Goal: Task Accomplishment & Management: Complete application form

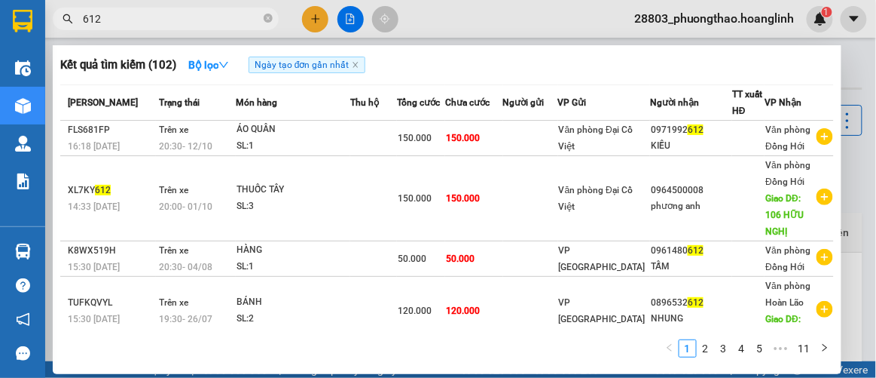
click at [315, 15] on div at bounding box center [438, 189] width 876 height 378
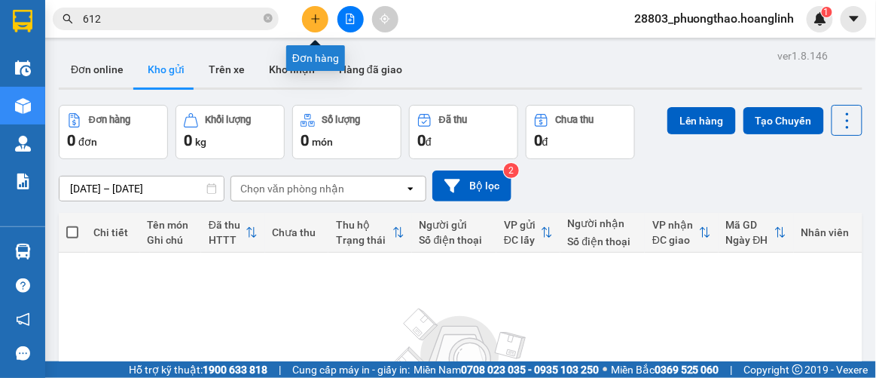
click at [313, 15] on icon "plus" at bounding box center [315, 19] width 11 height 11
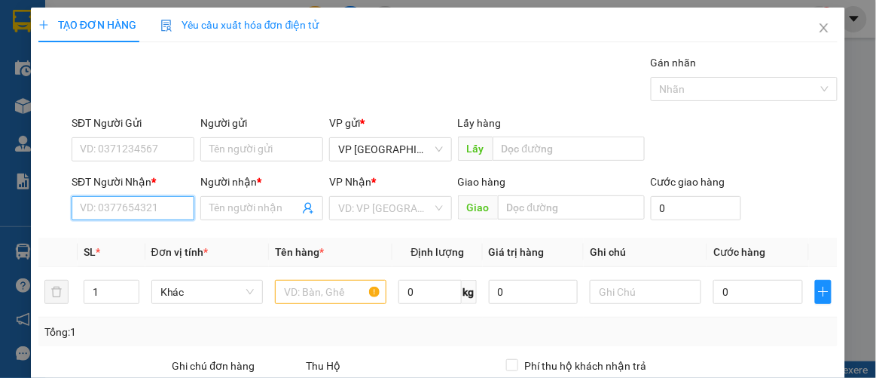
click at [130, 215] on input "SĐT Người Nhận *" at bounding box center [133, 208] width 123 height 24
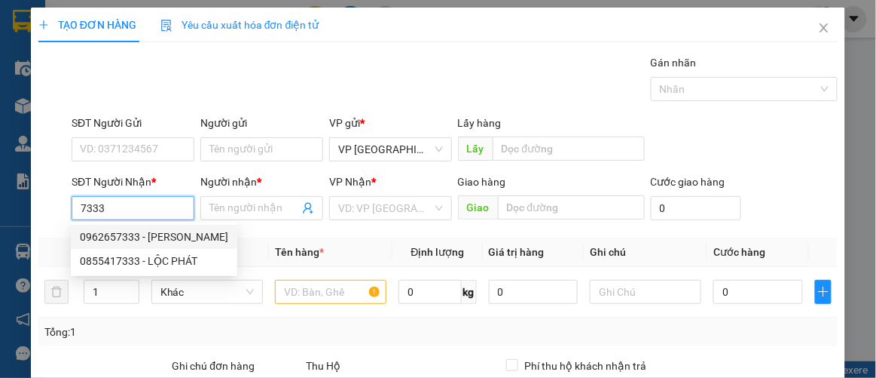
click at [130, 234] on div "0962657333 - [PERSON_NAME]" at bounding box center [154, 236] width 148 height 17
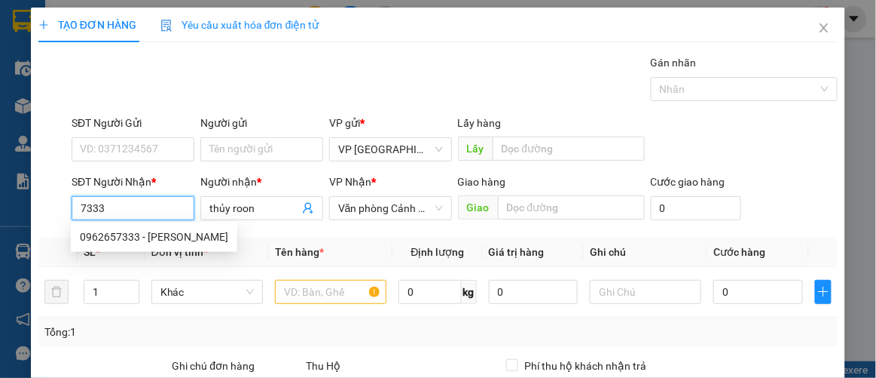
type input "0962657333"
type input "thủy roon"
type input "100.000"
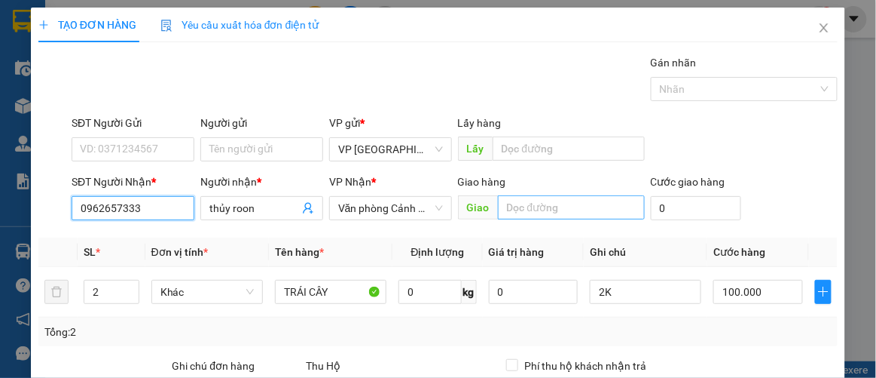
type input "0962657333"
click at [570, 216] on input "text" at bounding box center [571, 207] width 147 height 24
type input "b"
type input "0"
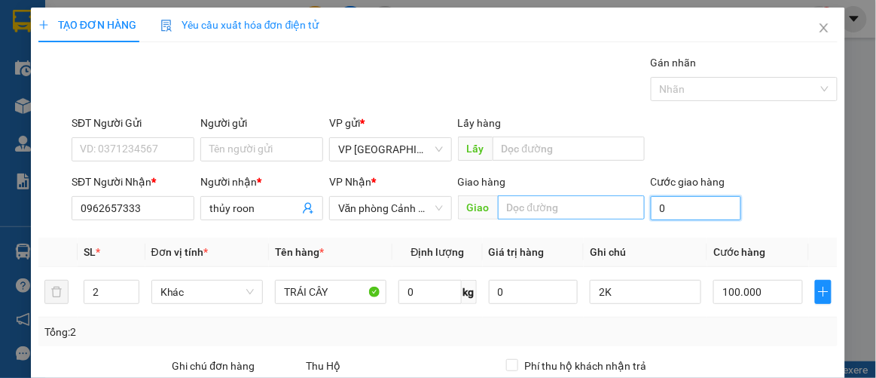
type input "0"
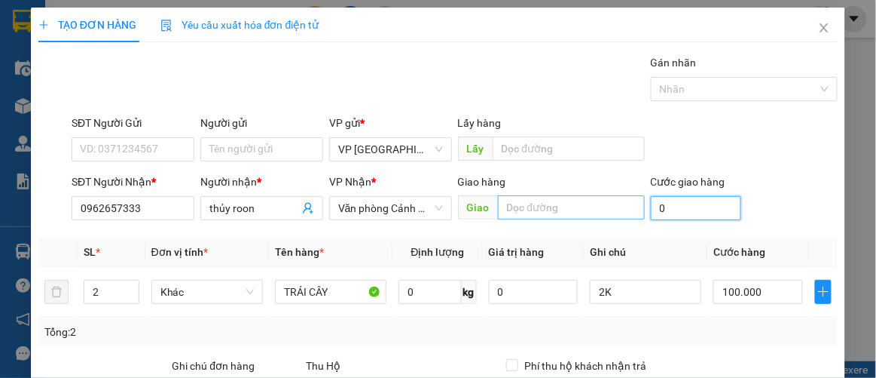
type input "0"
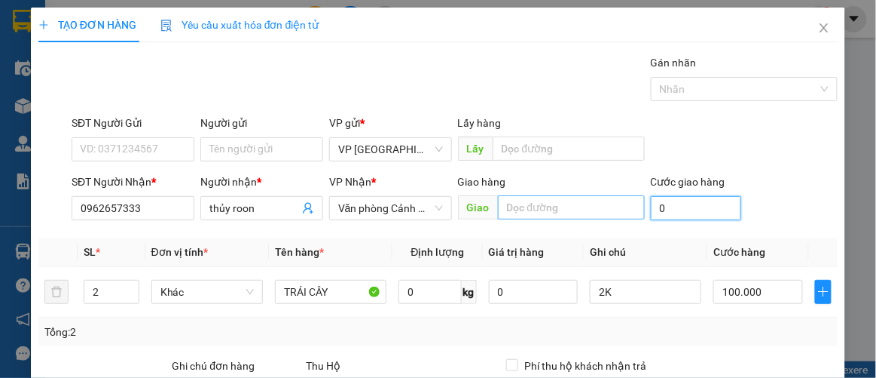
type input "0"
type input "100.000"
type input "0"
click at [563, 222] on div "Giao hàng Giao" at bounding box center [551, 199] width 187 height 53
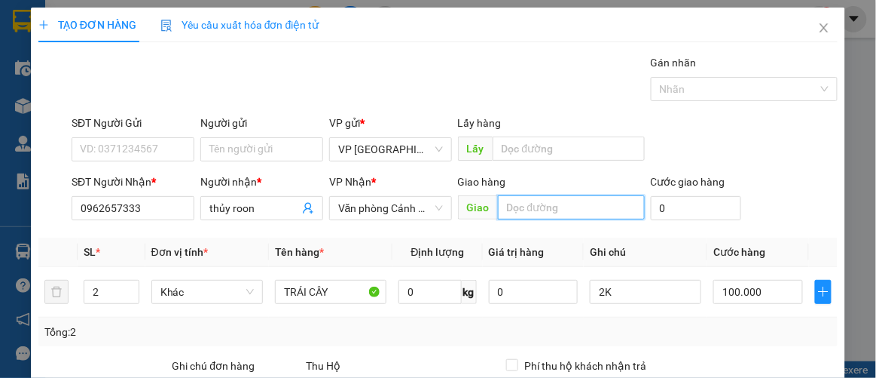
click at [558, 211] on input "text" at bounding box center [571, 207] width 147 height 24
type input "cây xăng roòn"
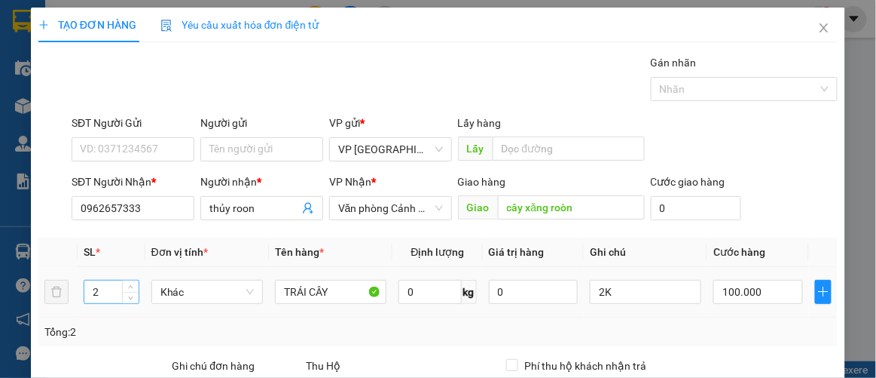
click at [110, 286] on input "2" at bounding box center [111, 291] width 54 height 23
type input "4"
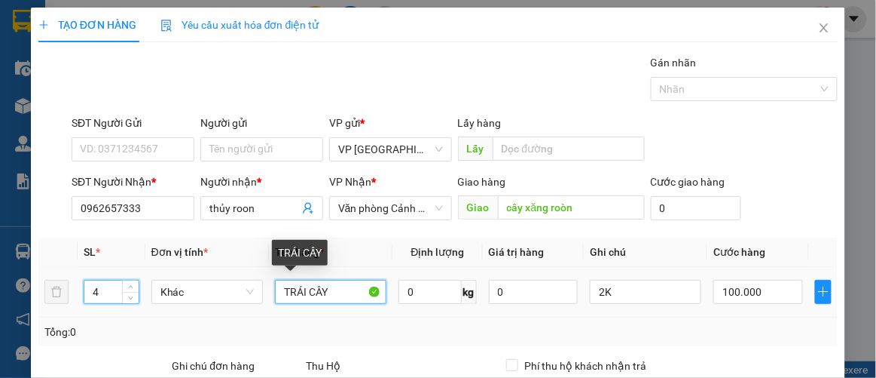
click at [338, 291] on input "TRÁI CÂY" at bounding box center [331, 292] width 112 height 24
type input "T"
type input "đ"
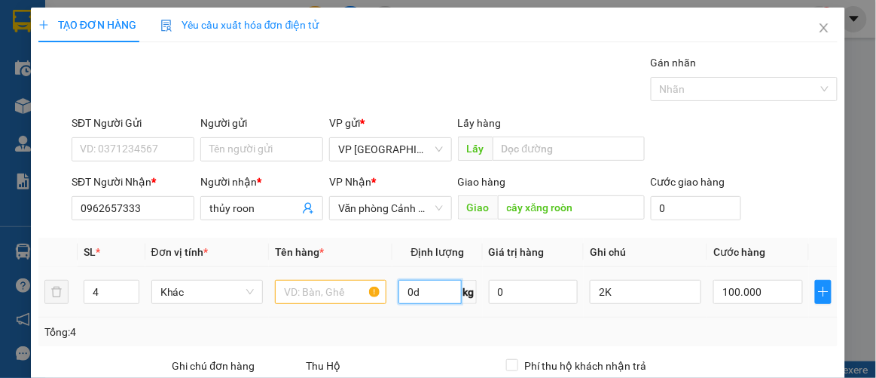
type input "0"
click at [312, 293] on input "text" at bounding box center [331, 292] width 112 height 24
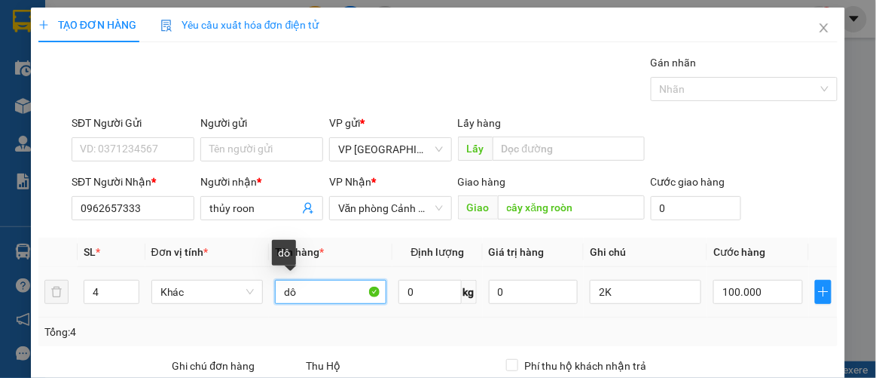
type input "d"
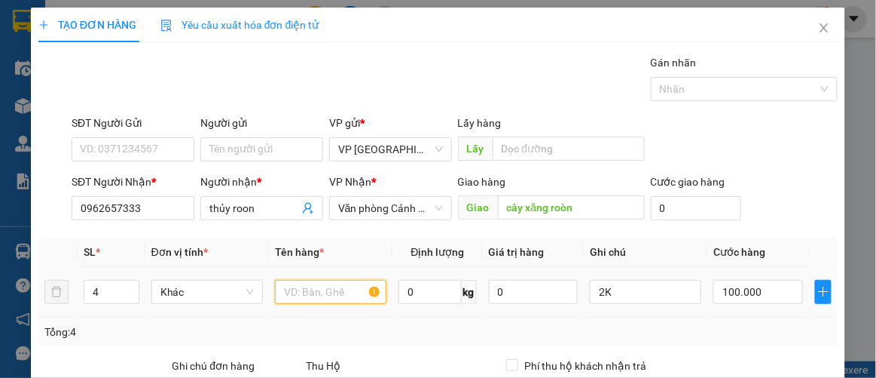
type input "d"
type input "0"
click at [305, 295] on input "text" at bounding box center [331, 292] width 112 height 24
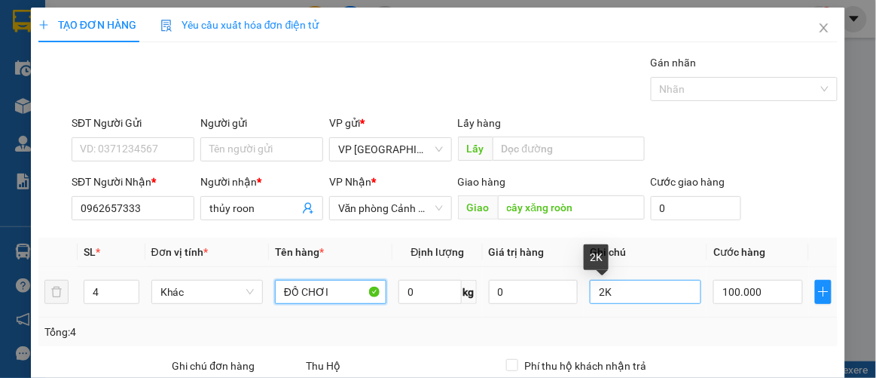
type input "ĐỒ CHƠI"
click at [635, 291] on input "2K" at bounding box center [646, 292] width 112 height 24
type input "2"
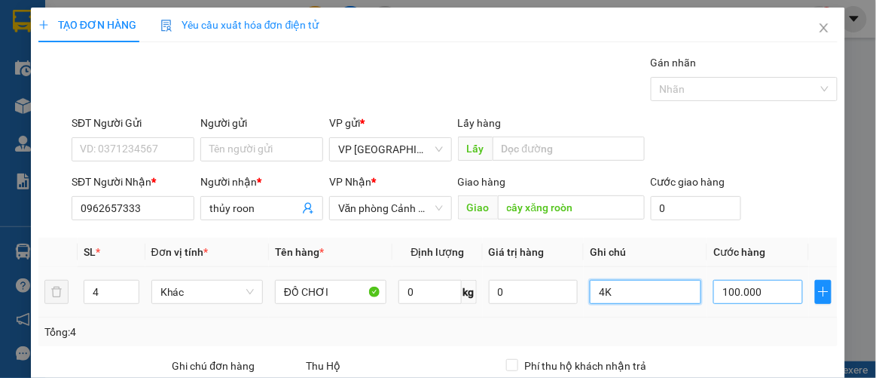
type input "4K"
click at [767, 293] on input "100.000" at bounding box center [758, 292] width 89 height 24
type input "1"
type input "00.001"
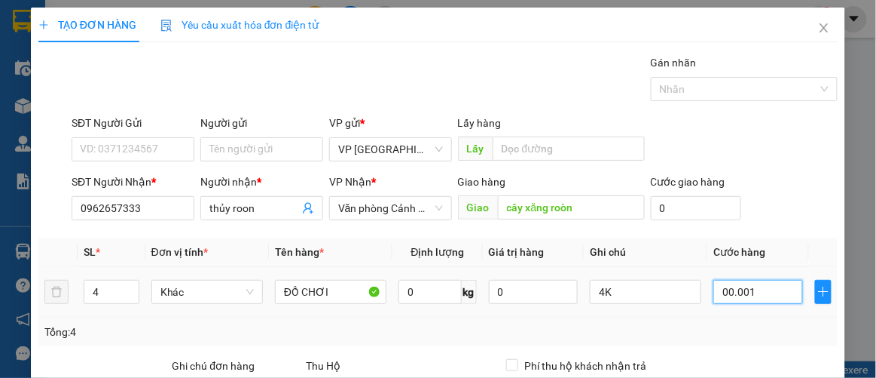
type input "12"
type input "0.000.012"
type input "120"
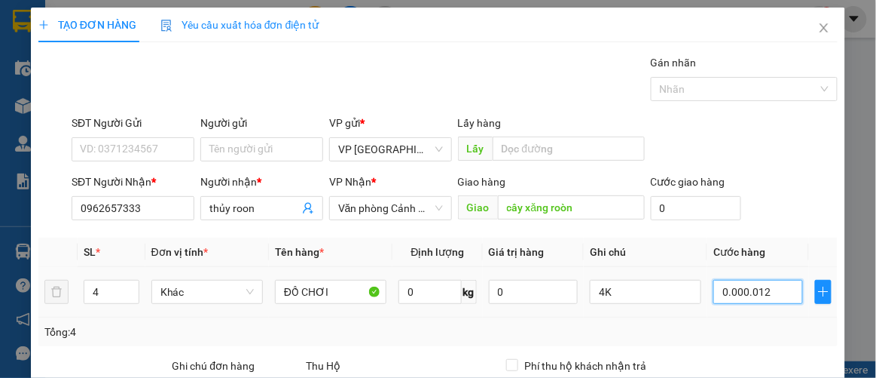
type input "000.000.120"
type input "1.200"
type input "0.000.000.012.000"
type input "12.000"
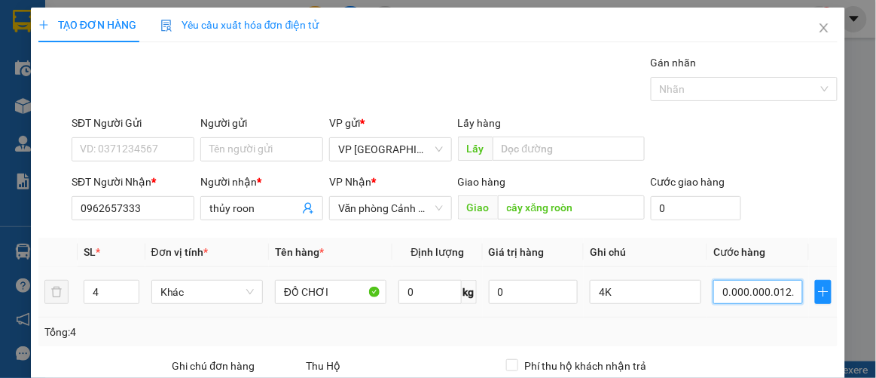
type input "12.000"
click at [759, 323] on div "Tổng: 4" at bounding box center [438, 331] width 788 height 17
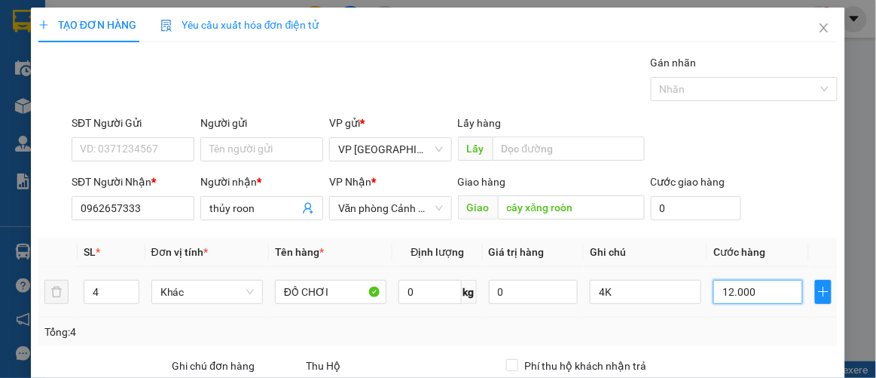
click at [769, 295] on input "12.000" at bounding box center [758, 292] width 89 height 24
type input "0"
type input "1"
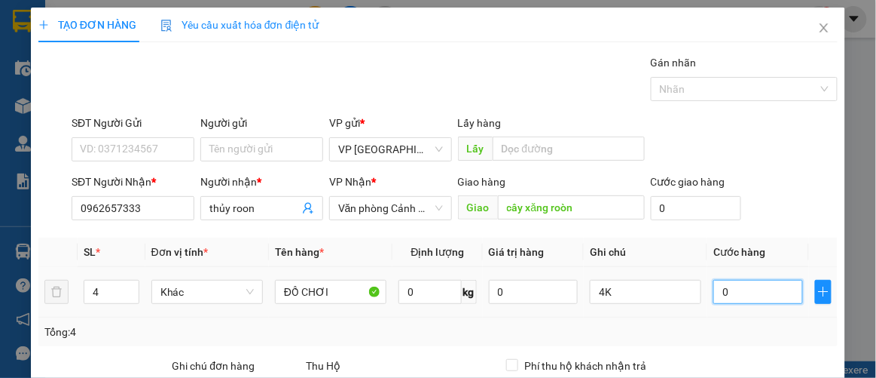
type input "1"
type input "001"
type input "12"
type input "0.012"
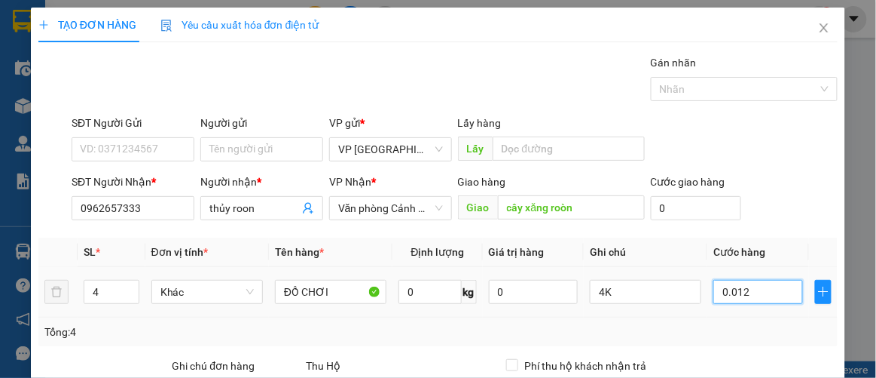
type input "120"
type input "0.001.200"
type input "1.200"
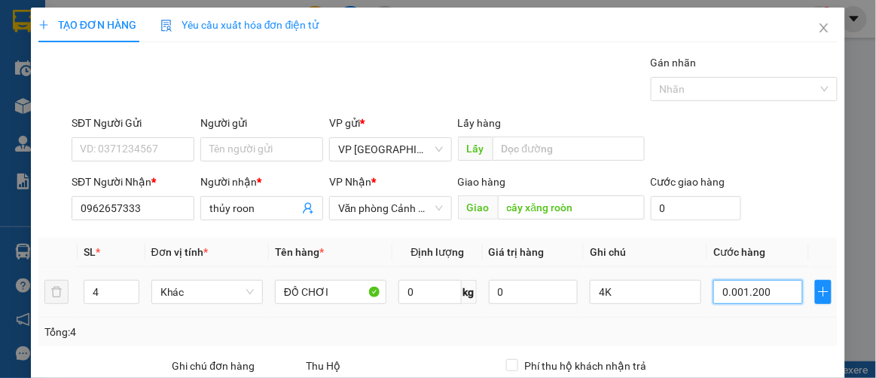
type input "12.000"
type input "00.000.120.000"
type input "120.000"
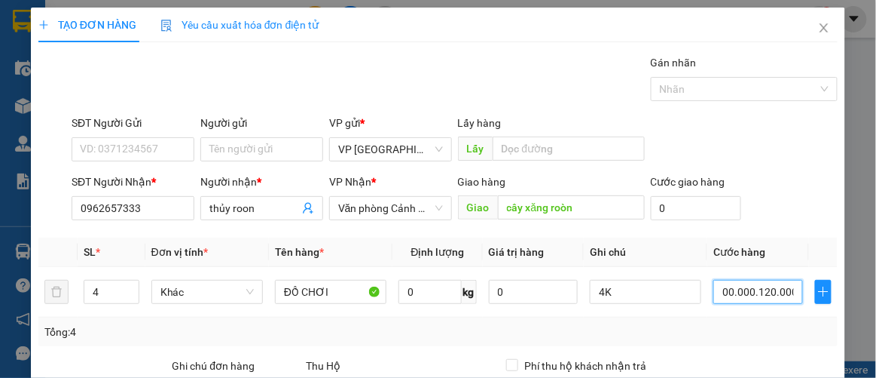
type input "00.120.000"
type input "120.000"
click at [750, 331] on div "Tổng: 4" at bounding box center [438, 331] width 788 height 17
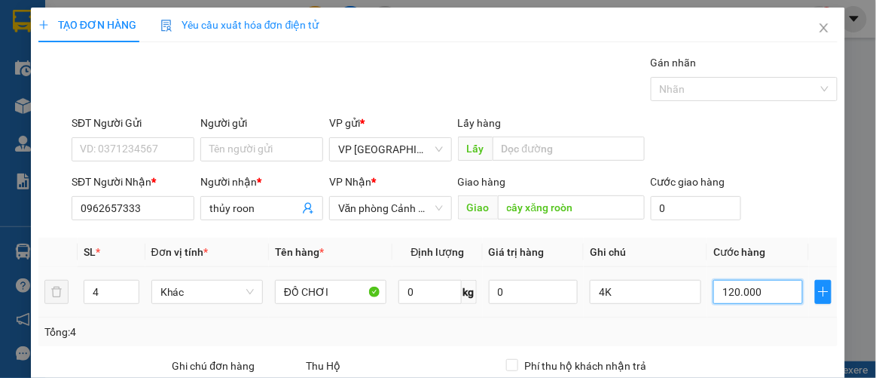
click at [761, 286] on input "120.000" at bounding box center [758, 292] width 89 height 24
type input "1"
type input "00.001"
type input "12"
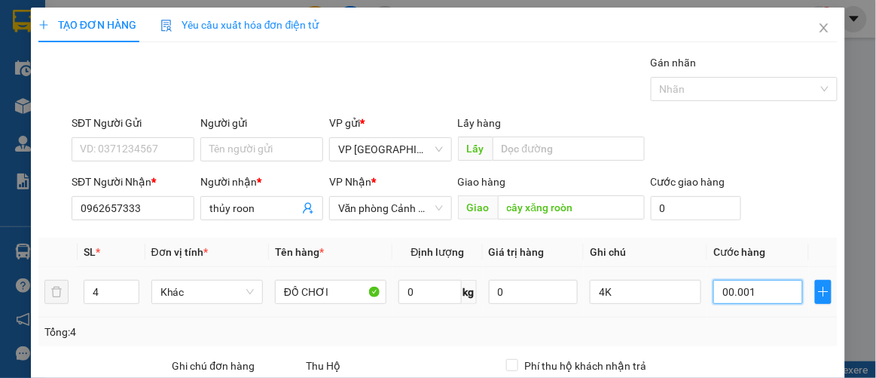
type input "12"
type input "0.000.012"
type input "120"
type input "000.000.120"
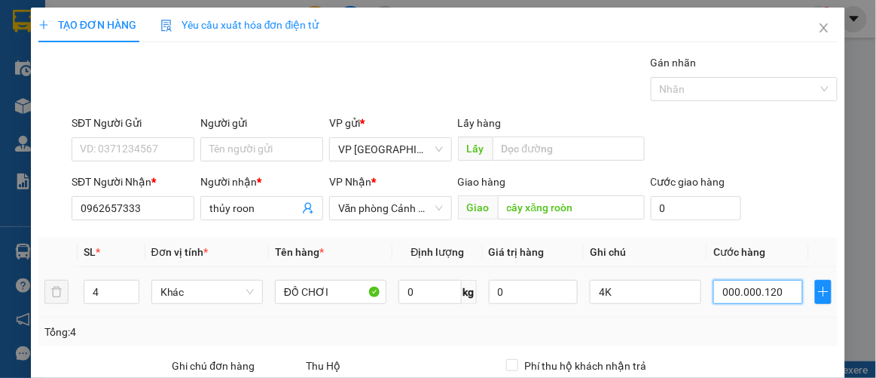
type input "1.200"
type input "00.000.001.200"
type input "12.000"
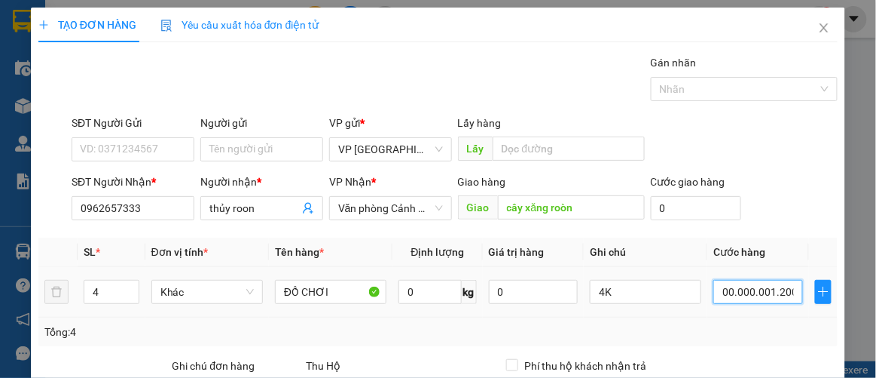
type input "0.000.000.012.000"
type input "120.000"
type input "0.000.000.000.120.000"
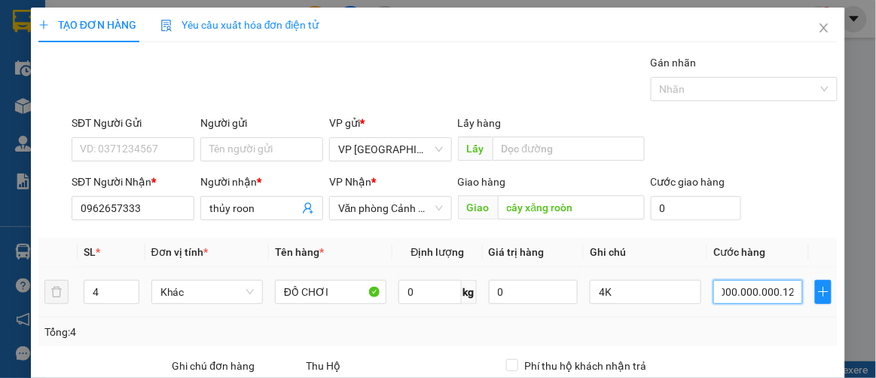
scroll to position [0, 31]
type input "1.200.000"
type input "0.000.001.200.000"
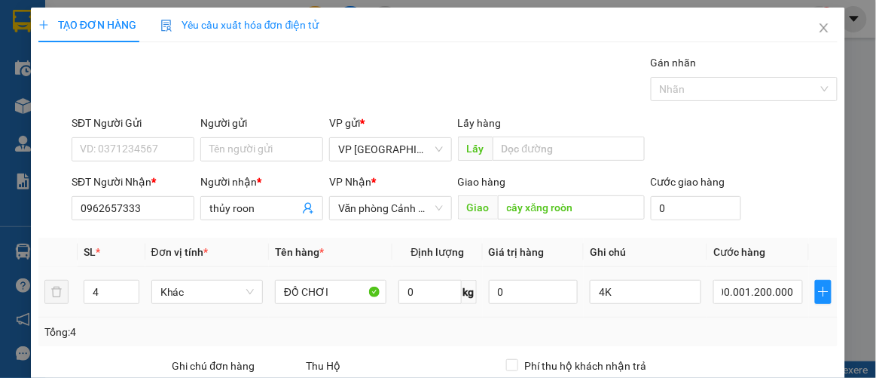
type input "1.200.000"
click at [756, 306] on td "1.200.000" at bounding box center [758, 292] width 101 height 50
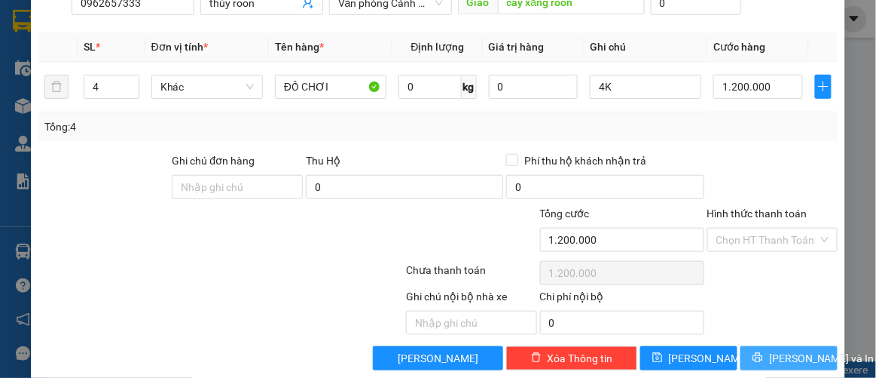
click at [766, 353] on button "[PERSON_NAME] và In" at bounding box center [789, 358] width 97 height 24
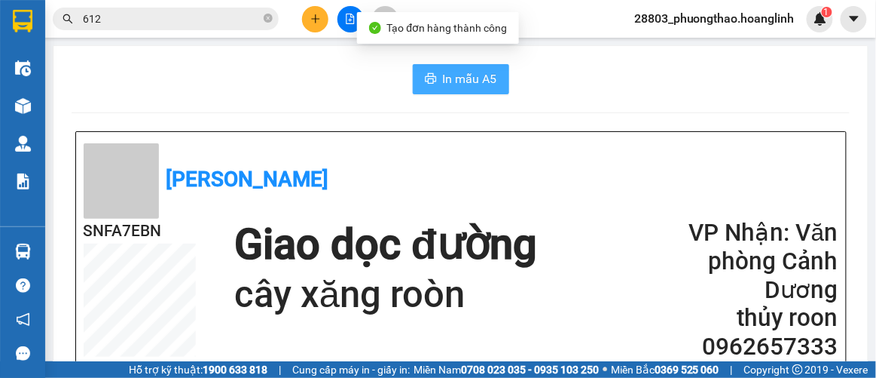
click at [457, 84] on span "In mẫu A5" at bounding box center [470, 78] width 54 height 19
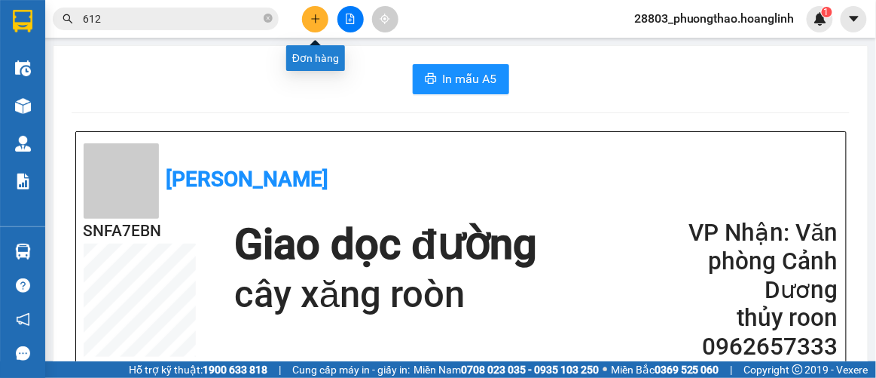
click at [310, 20] on icon "plus" at bounding box center [315, 19] width 11 height 11
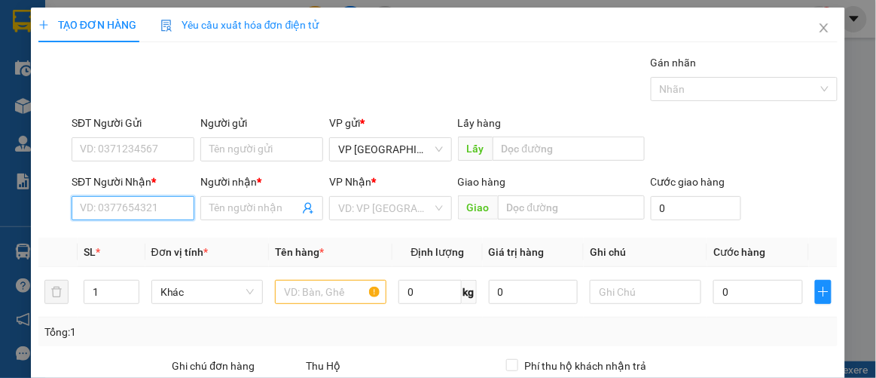
click at [132, 203] on input "SĐT Người Nhận *" at bounding box center [133, 208] width 123 height 24
click at [118, 264] on div "0836867373 - LONG" at bounding box center [131, 260] width 103 height 17
type input "0836867373"
type input "LONG"
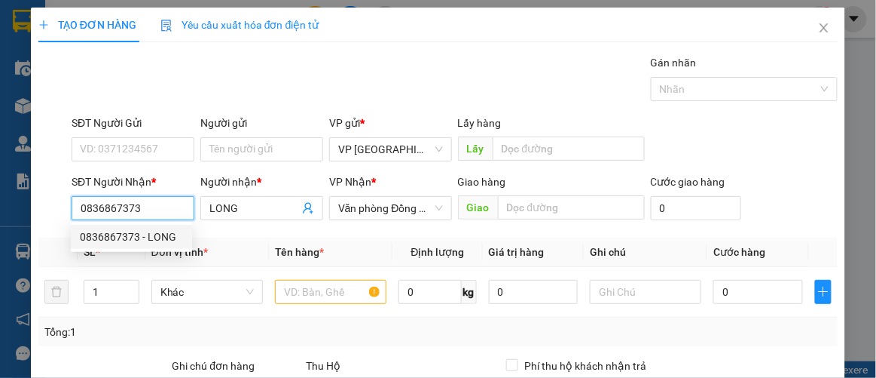
type input "50.000"
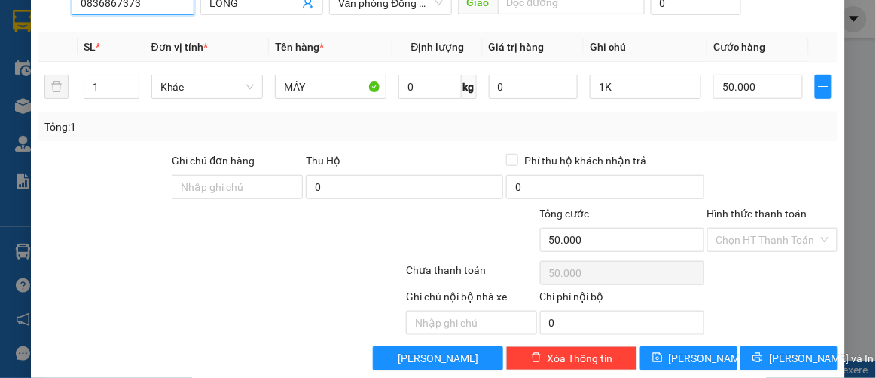
scroll to position [223, 0]
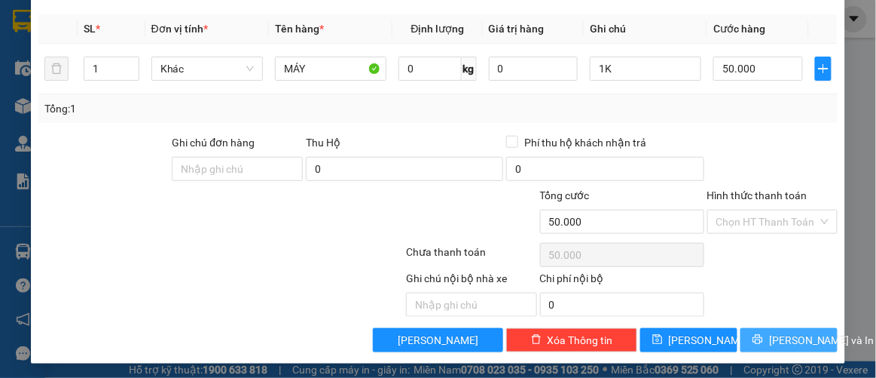
type input "0836867373"
click at [783, 333] on span "[PERSON_NAME] và In" at bounding box center [821, 340] width 105 height 17
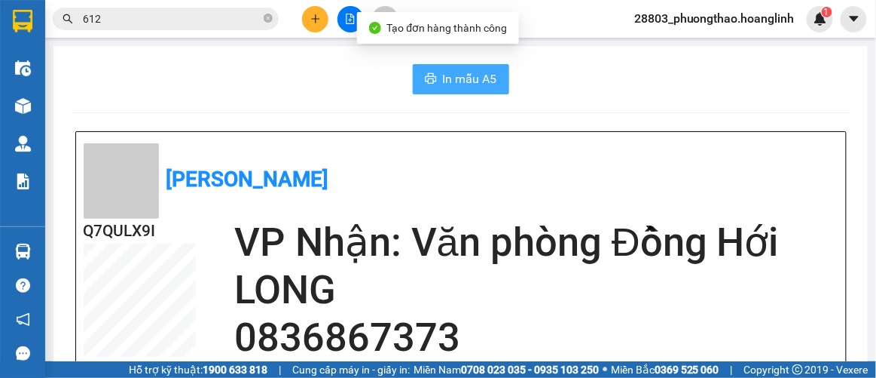
click at [457, 72] on span "In mẫu A5" at bounding box center [470, 78] width 54 height 19
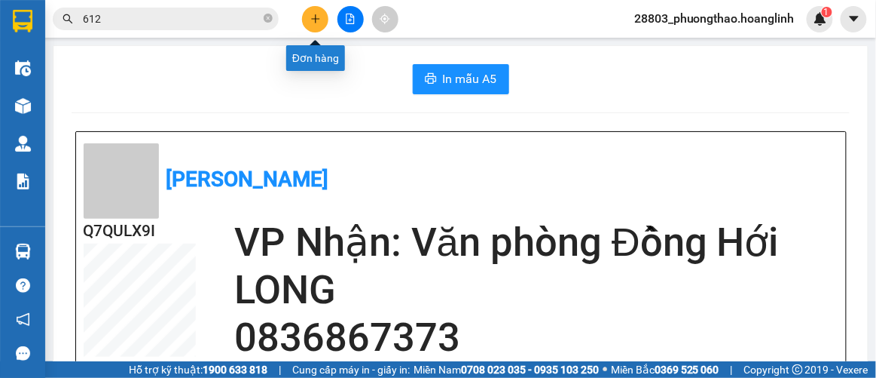
click at [316, 17] on icon "plus" at bounding box center [315, 19] width 11 height 11
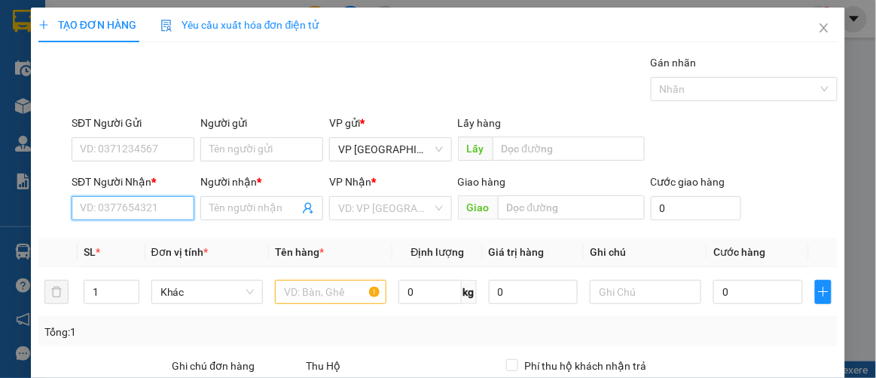
click at [145, 209] on input "SĐT Người Nhận *" at bounding box center [133, 208] width 123 height 24
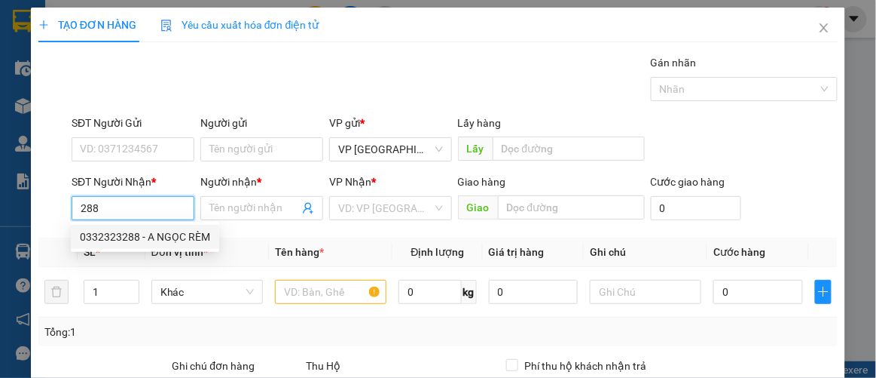
click at [142, 243] on div "0332323288 - A NGỌC RÈM" at bounding box center [145, 236] width 130 height 17
type input "0332323288"
type input "A NGỌC RÈM"
type input "50.000"
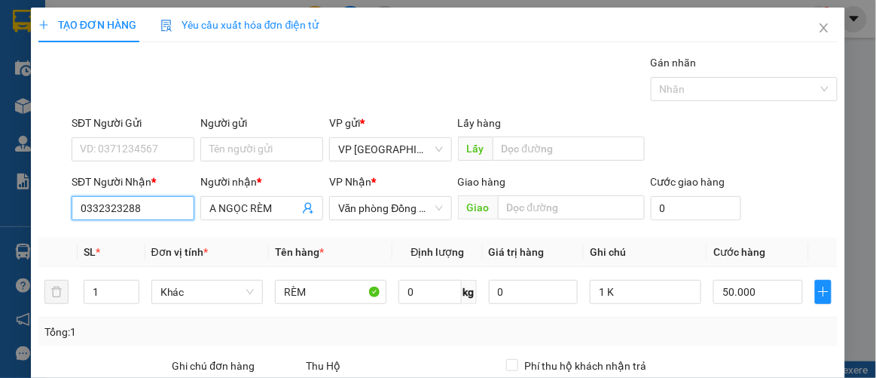
scroll to position [205, 0]
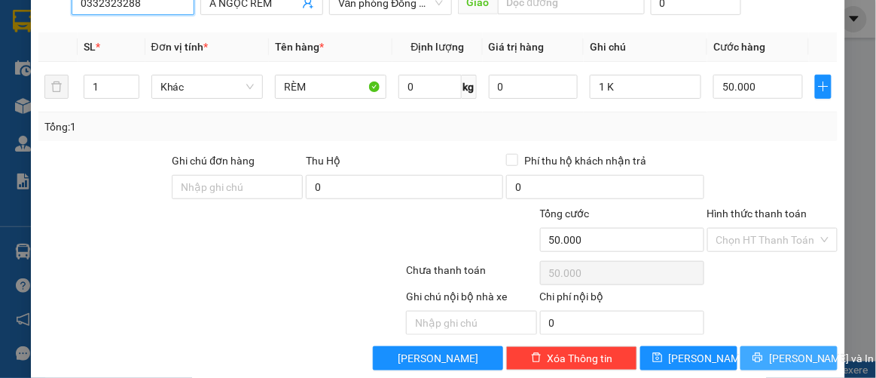
type input "0332323288"
click at [776, 350] on span "[PERSON_NAME] và In" at bounding box center [821, 358] width 105 height 17
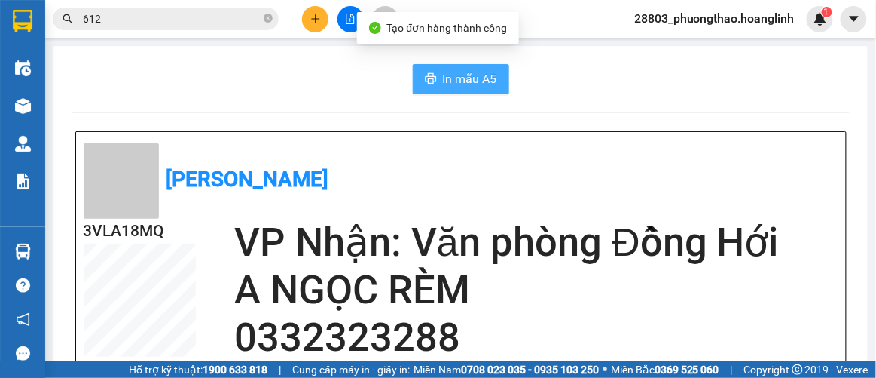
click at [460, 73] on span "In mẫu A5" at bounding box center [470, 78] width 54 height 19
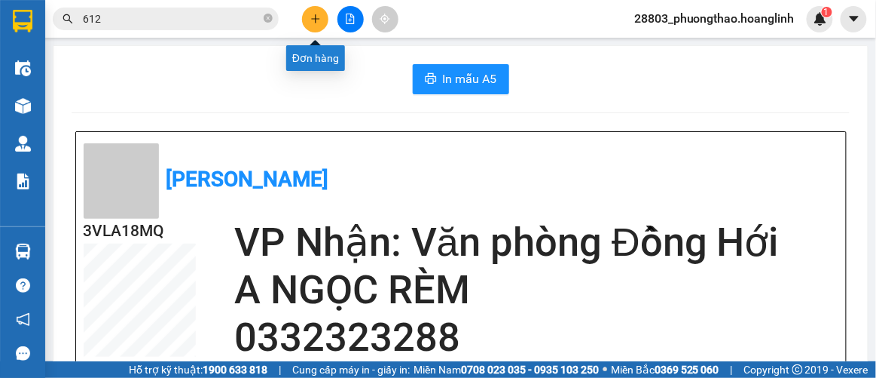
click at [319, 17] on icon "plus" at bounding box center [315, 19] width 11 height 11
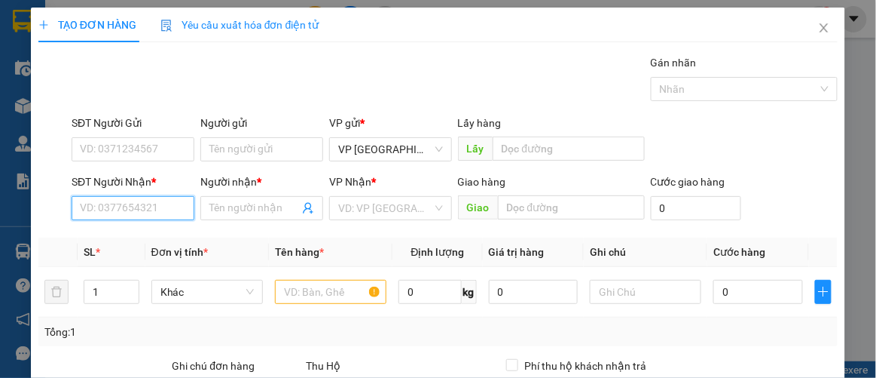
click at [145, 212] on input "SĐT Người Nhận *" at bounding box center [133, 208] width 123 height 24
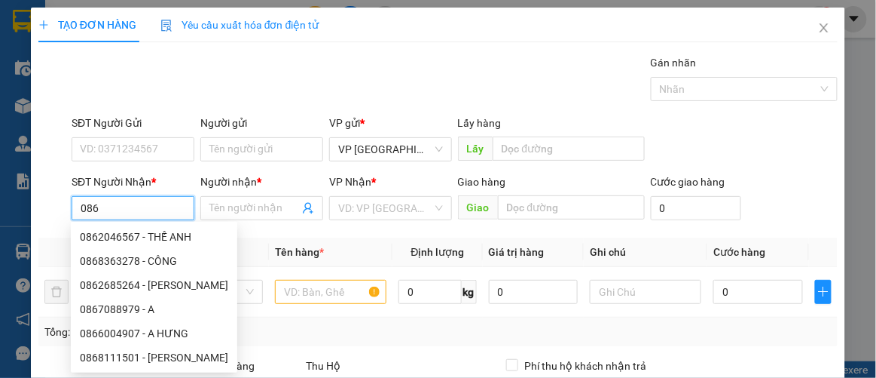
click at [74, 208] on input "086" at bounding box center [133, 208] width 123 height 24
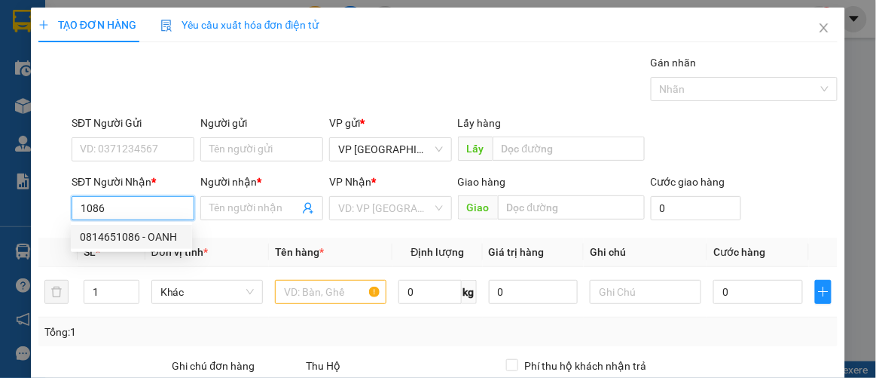
click at [110, 232] on div "0814651086 - OANH" at bounding box center [131, 236] width 103 height 17
type input "0814651086"
type input "OANH"
type input "ROON"
type input "50.000"
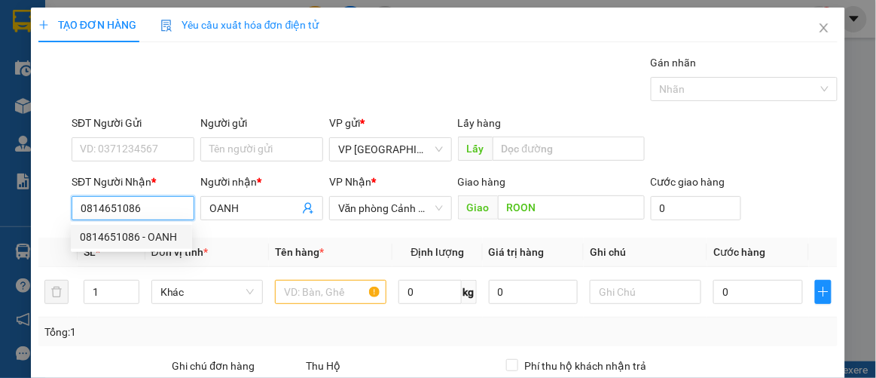
type input "50.000"
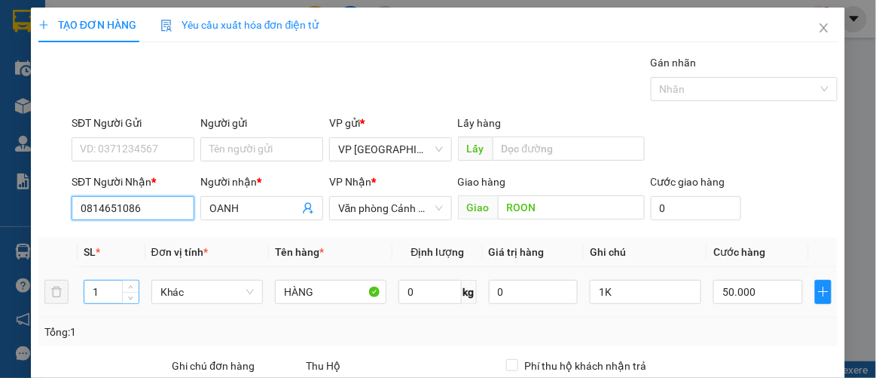
type input "0814651086"
click at [107, 289] on input "1" at bounding box center [111, 291] width 54 height 23
type input "3"
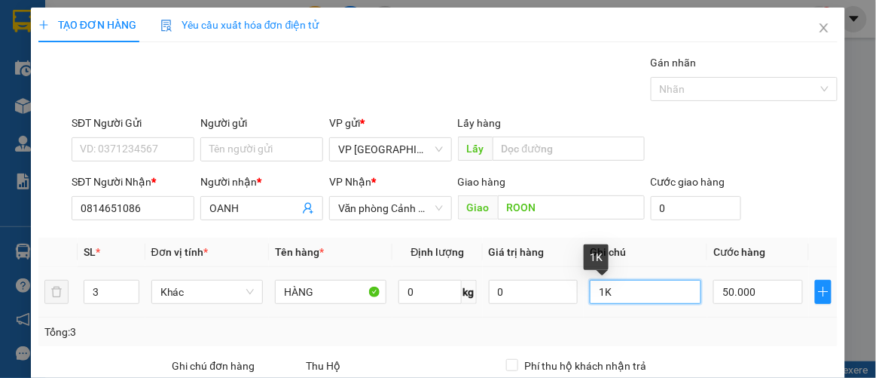
click at [617, 289] on input "1K" at bounding box center [646, 292] width 112 height 24
type input "1"
type input "3K"
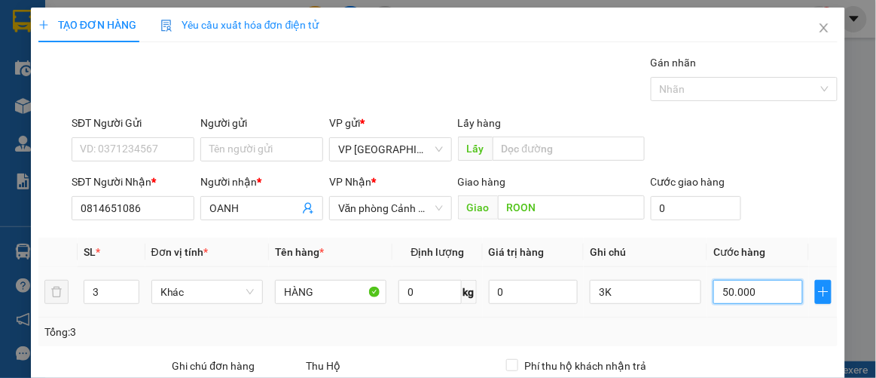
click at [760, 292] on input "50.000" at bounding box center [758, 292] width 89 height 24
type input "2"
type input "00.002"
type input "20"
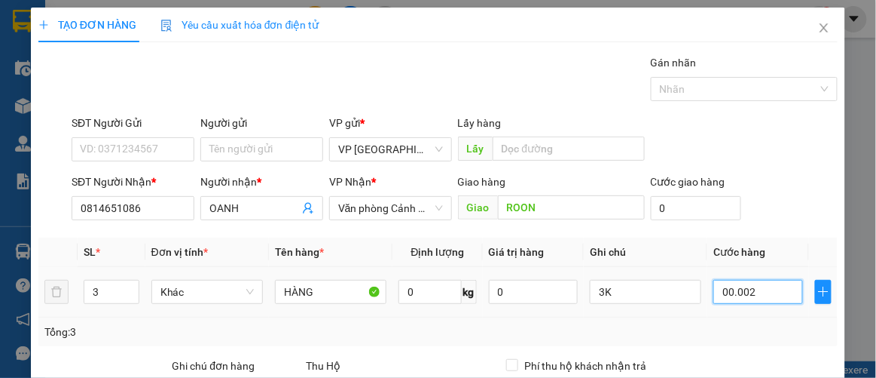
type input "20"
type input "0.000.020"
type input "200"
type input "000.000.200"
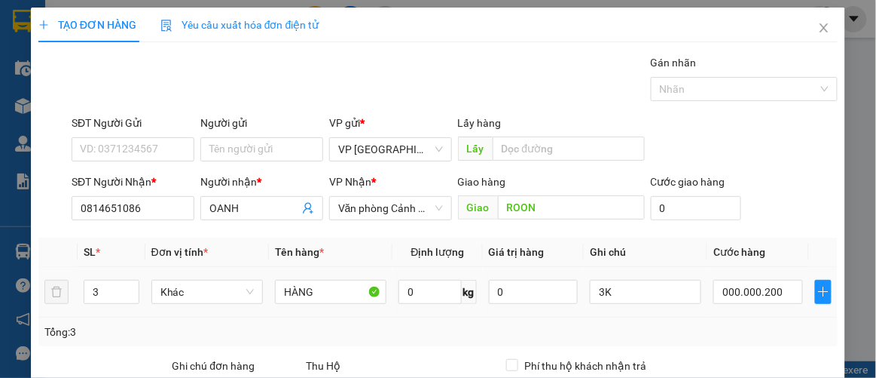
click at [766, 311] on td "000.000.200" at bounding box center [758, 292] width 101 height 50
type input "200.000"
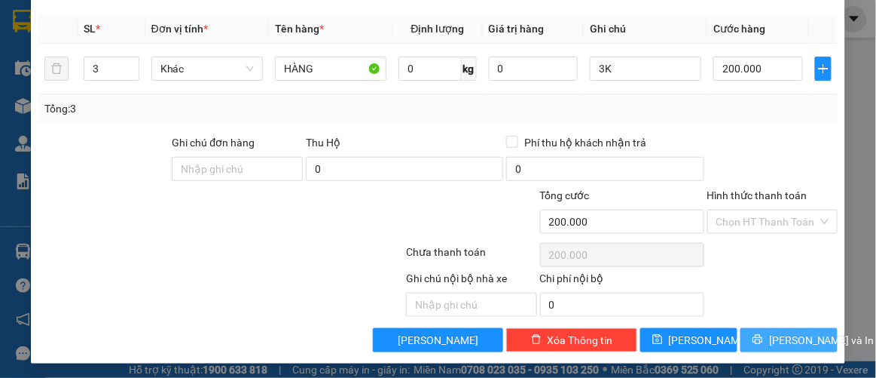
click at [784, 341] on span "[PERSON_NAME] và In" at bounding box center [821, 340] width 105 height 17
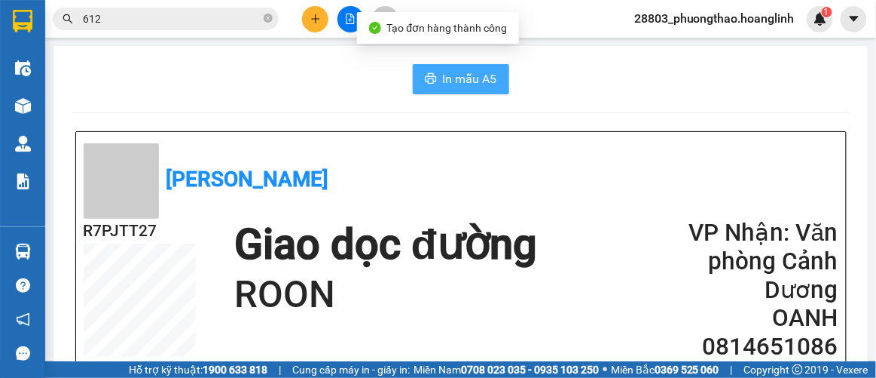
click at [472, 74] on span "In mẫu A5" at bounding box center [470, 78] width 54 height 19
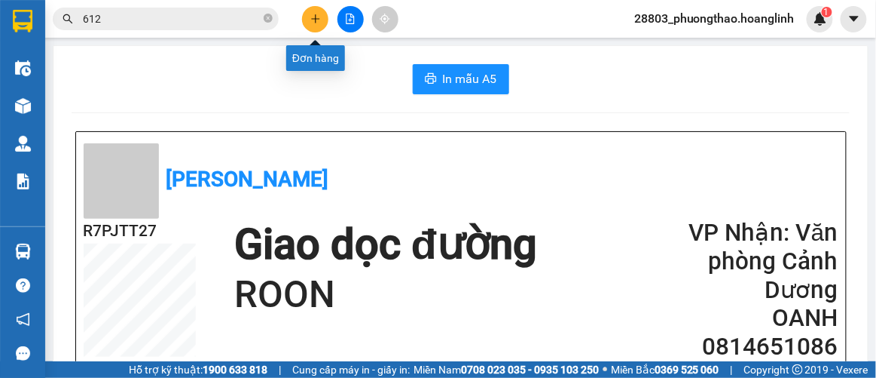
click at [315, 20] on icon "plus" at bounding box center [315, 18] width 1 height 8
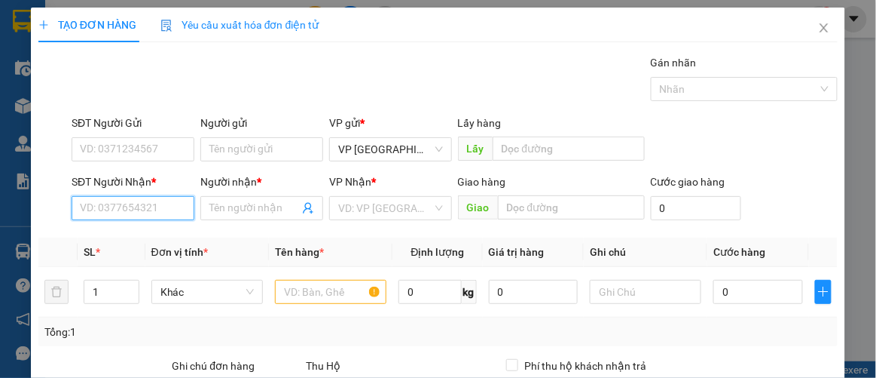
click at [134, 204] on input "SĐT Người Nhận *" at bounding box center [133, 208] width 123 height 24
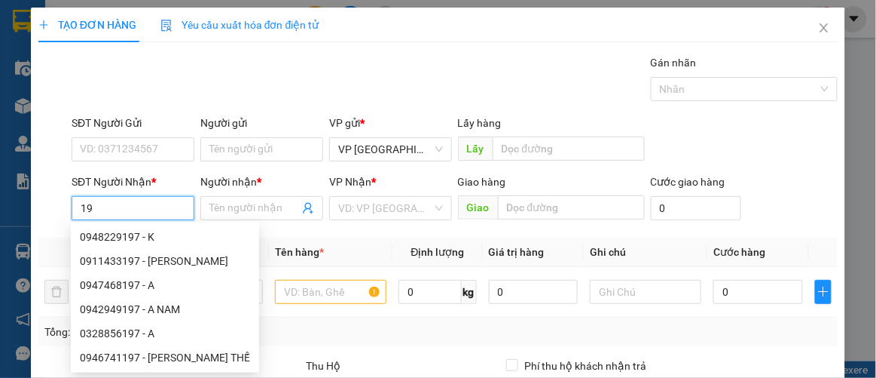
type input "1"
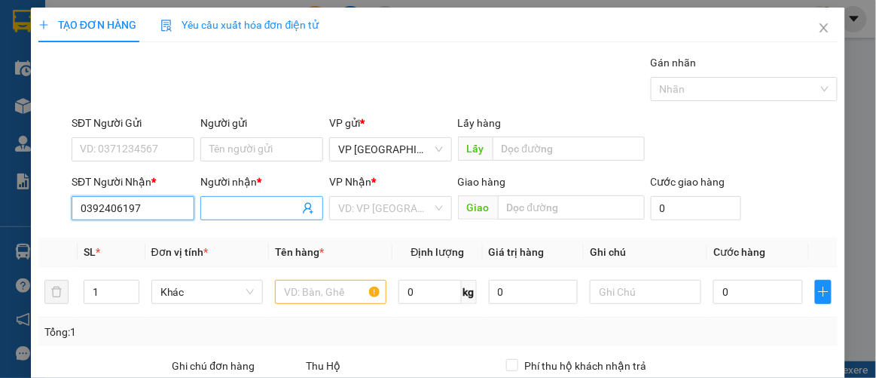
type input "0392406197"
click at [243, 210] on input "Người nhận *" at bounding box center [254, 208] width 90 height 17
type input ","
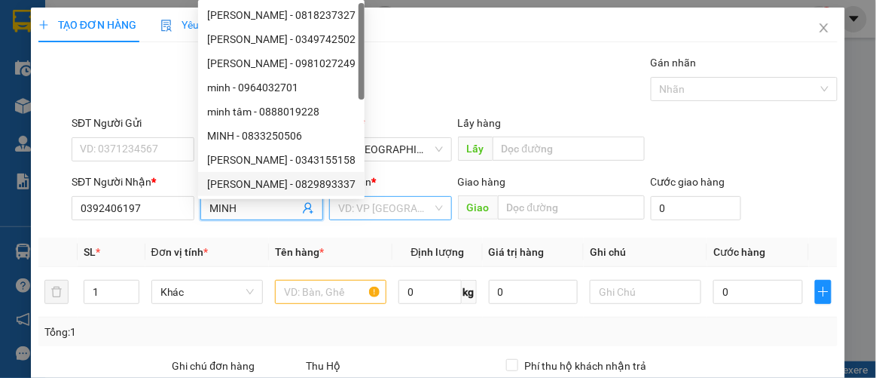
type input "MINH"
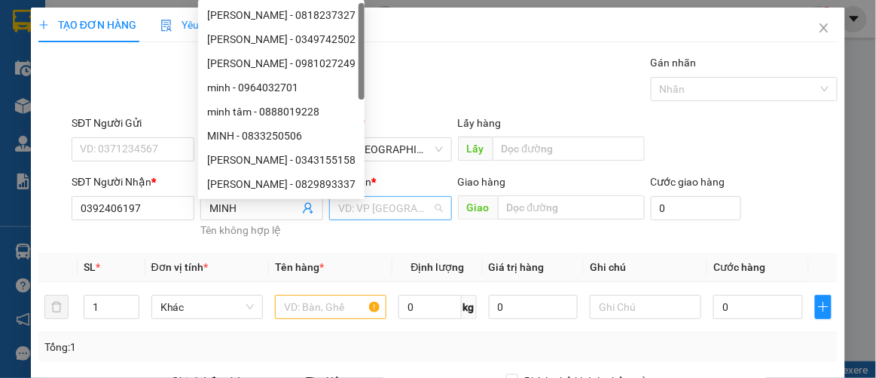
click at [389, 212] on input "search" at bounding box center [385, 208] width 94 height 23
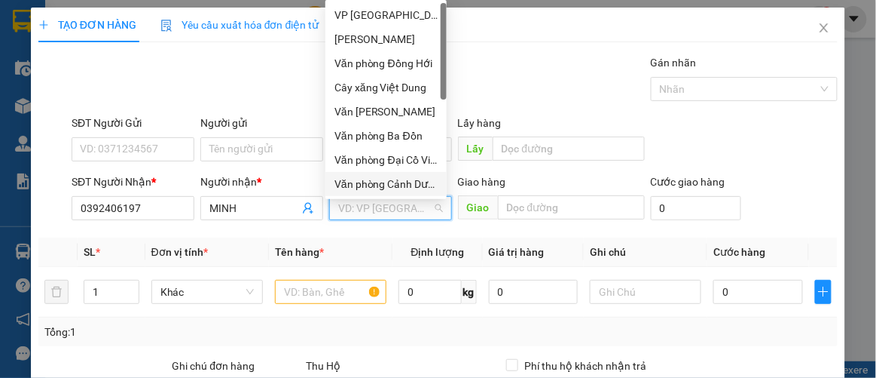
click at [396, 183] on div "Văn phòng Cảnh Dương" at bounding box center [386, 184] width 103 height 17
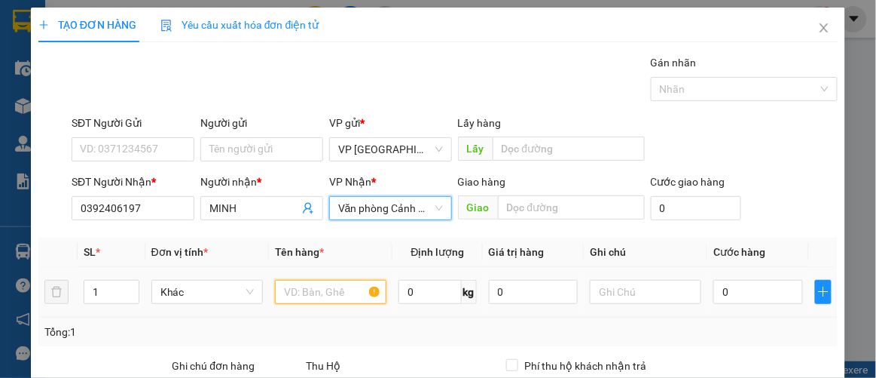
click at [284, 295] on input "text" at bounding box center [331, 292] width 112 height 24
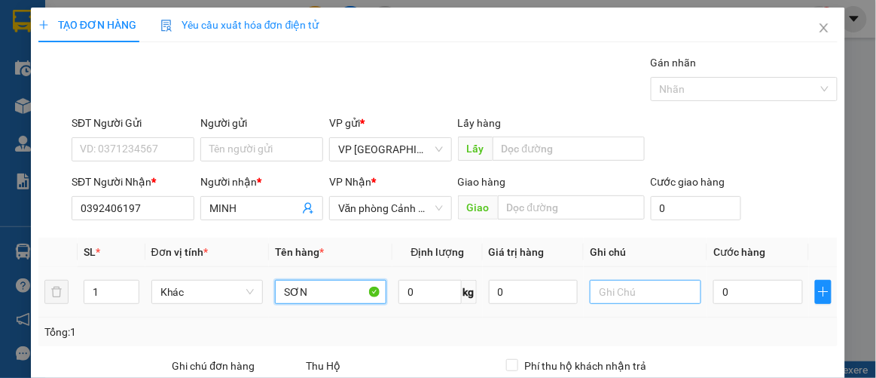
type input "SƠN"
click at [610, 292] on input "text" at bounding box center [646, 292] width 112 height 24
type input "2T"
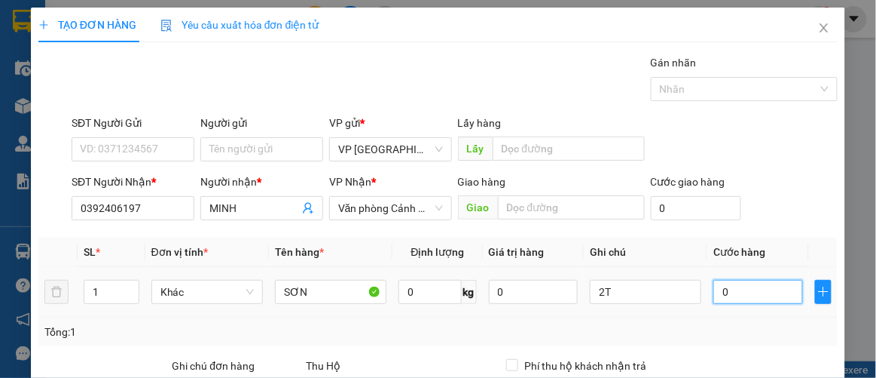
click at [736, 294] on input "0" at bounding box center [758, 292] width 89 height 24
type input "006"
type input "6"
type input "0.060"
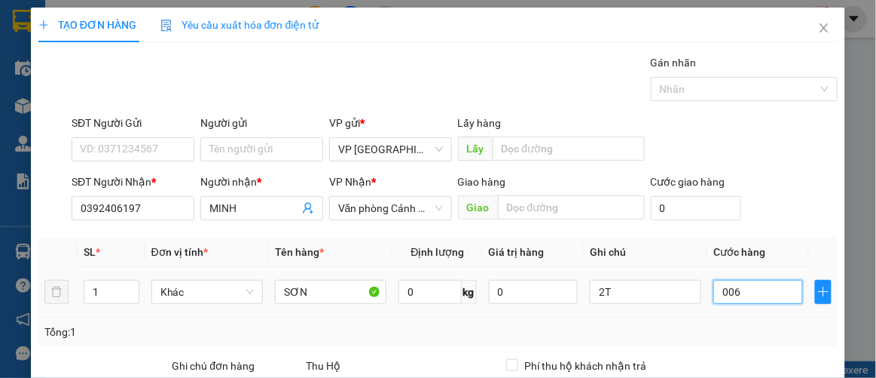
type input "60"
type input "60.000"
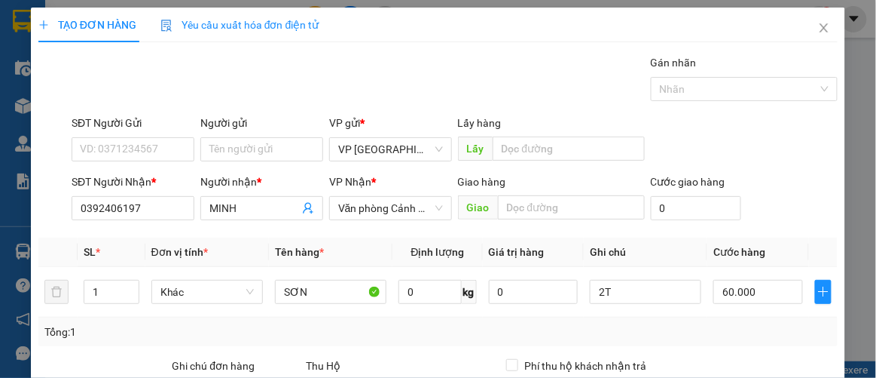
click at [719, 317] on div "Tổng: 1" at bounding box center [438, 331] width 800 height 29
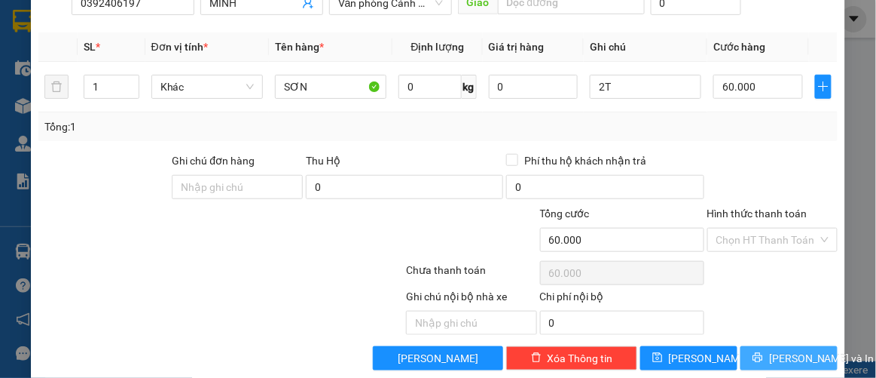
click at [758, 357] on icon "printer" at bounding box center [759, 358] width 10 height 10
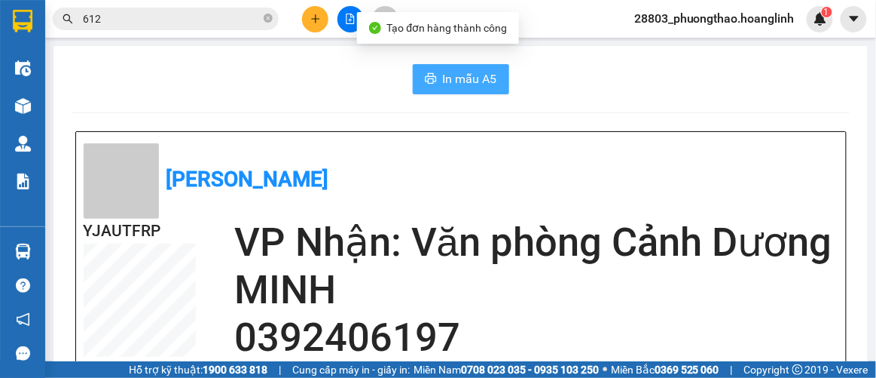
click at [478, 80] on span "In mẫu A5" at bounding box center [470, 78] width 54 height 19
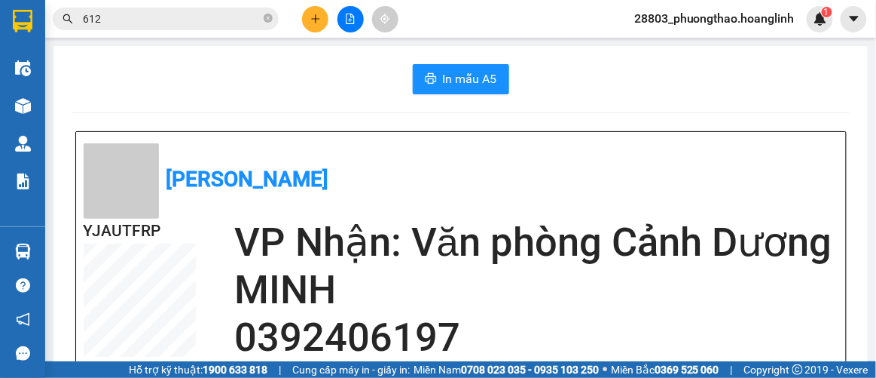
click at [130, 18] on input "612" at bounding box center [172, 19] width 178 height 17
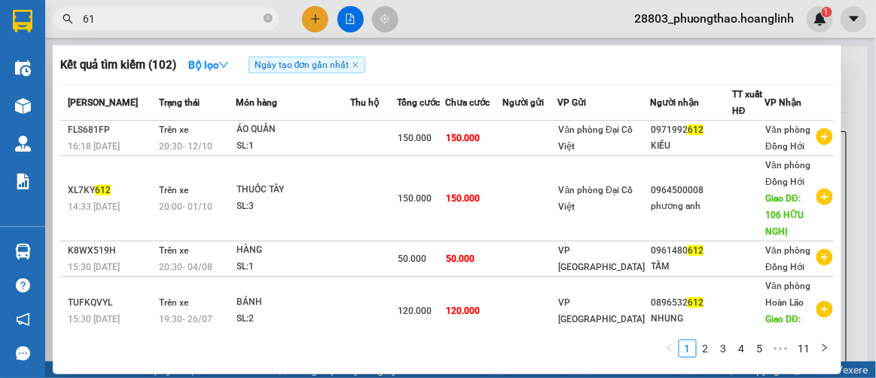
type input "6"
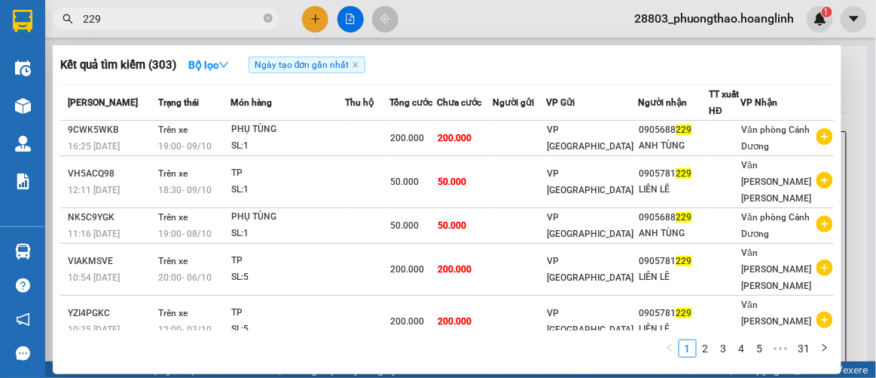
type input "229"
click at [316, 19] on div at bounding box center [438, 189] width 876 height 378
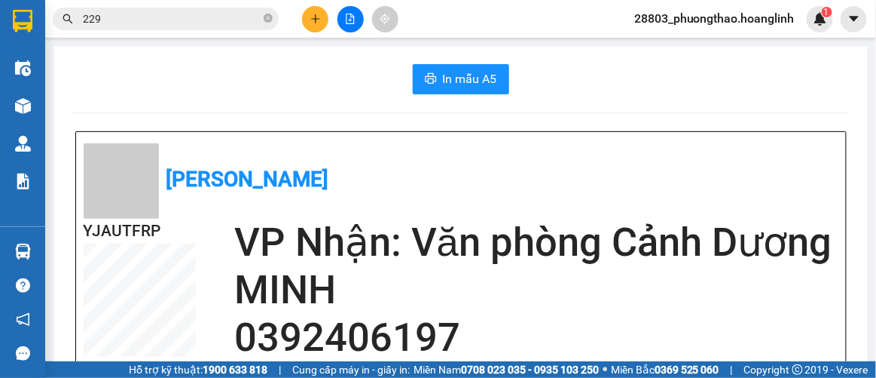
click at [313, 23] on icon "plus" at bounding box center [315, 19] width 11 height 11
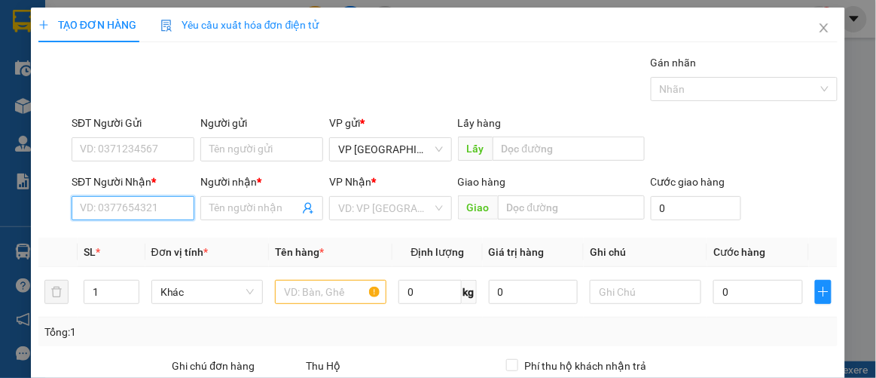
click at [112, 212] on input "SĐT Người Nhận *" at bounding box center [133, 208] width 123 height 24
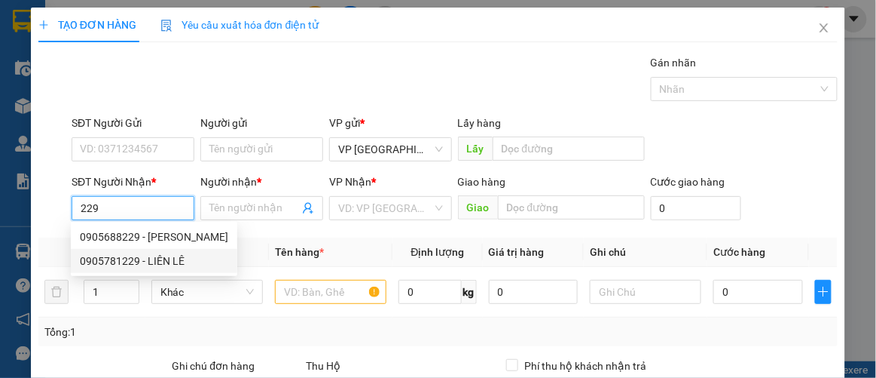
click at [133, 255] on div "0905781229 - LIÊN LÊ" at bounding box center [154, 260] width 148 height 17
type input "0905781229"
type input "LIÊN LÊ"
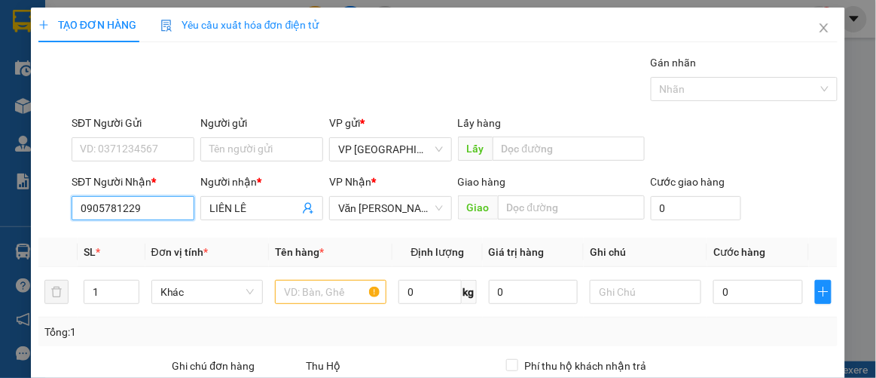
type input "50.000"
type input "0905781229"
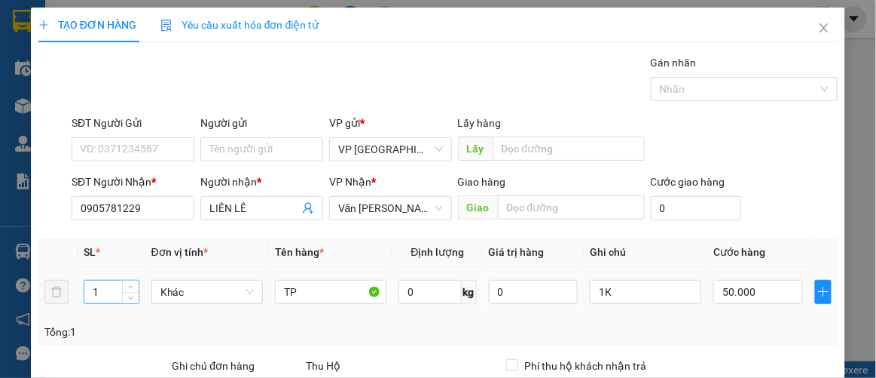
click at [112, 292] on input "1" at bounding box center [111, 291] width 54 height 23
type input "2"
click at [607, 288] on input "1K" at bounding box center [646, 292] width 112 height 24
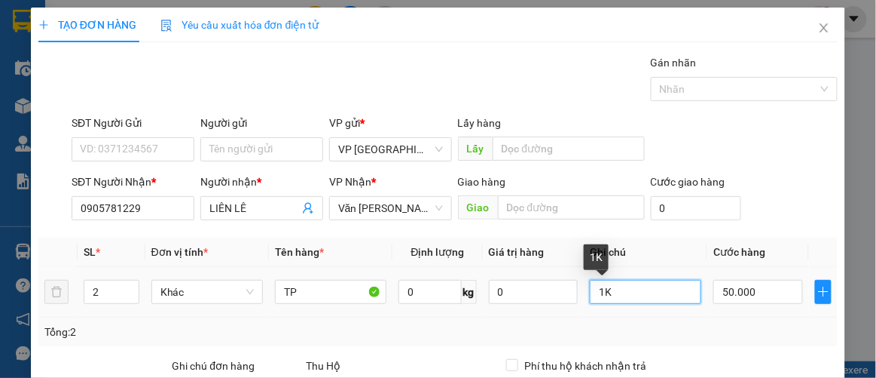
type input "1"
type input "2k"
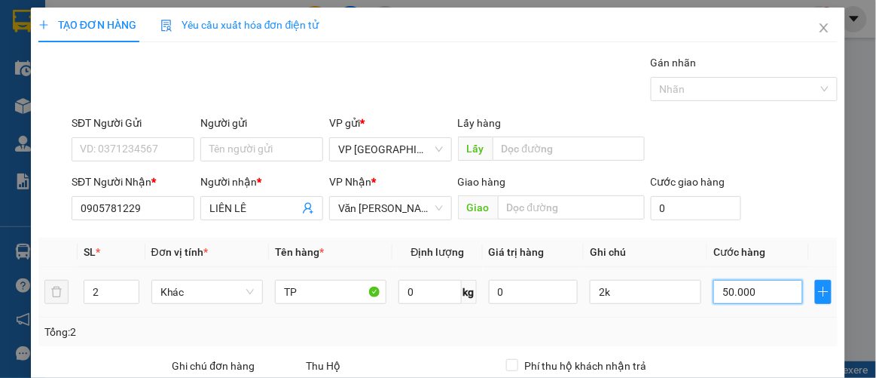
click at [750, 299] on input "50.000" at bounding box center [758, 292] width 89 height 24
type input "1"
type input "00.001"
type input "10"
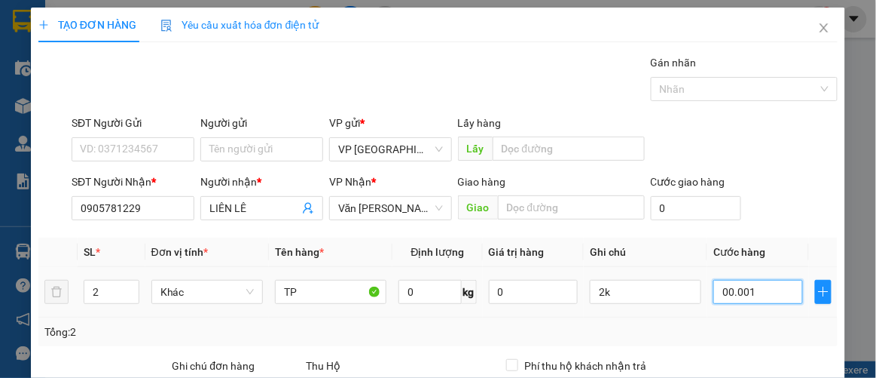
type input "10"
type input "0.000.010"
type input "100"
type input "000.000.100"
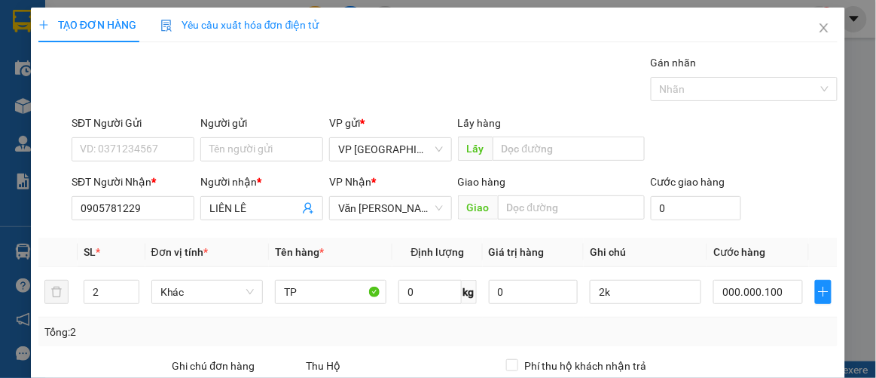
click at [714, 329] on div "Tổng: 2" at bounding box center [438, 331] width 788 height 17
type input "100.000"
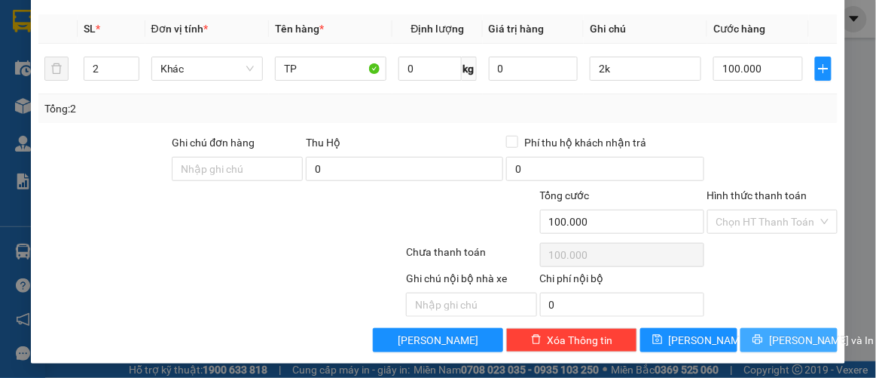
click at [757, 338] on icon "printer" at bounding box center [758, 339] width 11 height 11
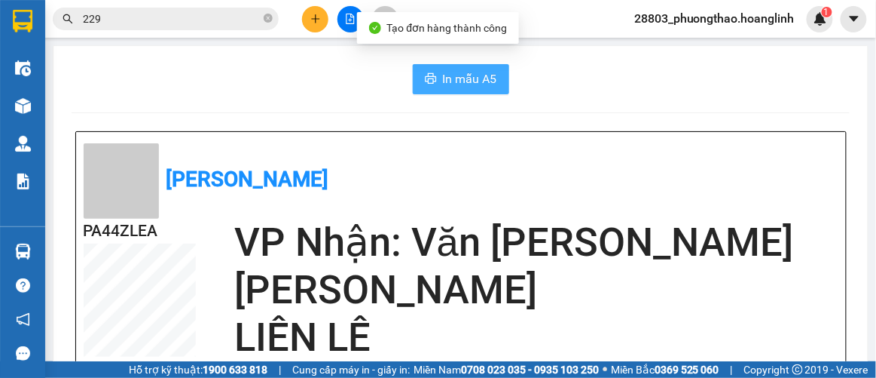
click at [467, 72] on span "In mẫu A5" at bounding box center [470, 78] width 54 height 19
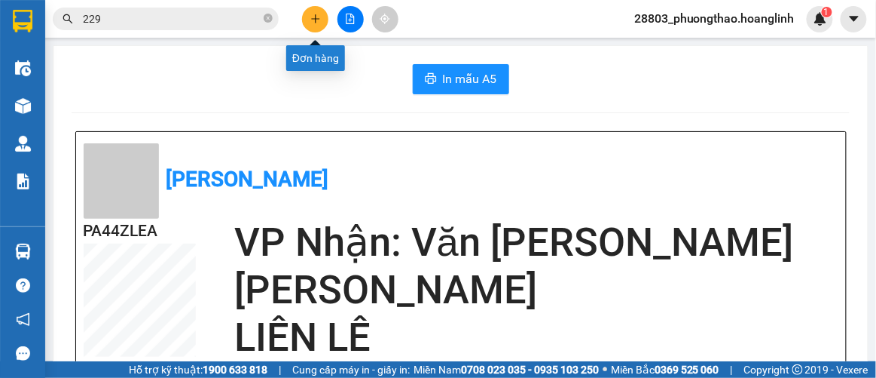
click at [311, 21] on icon "plus" at bounding box center [315, 19] width 11 height 11
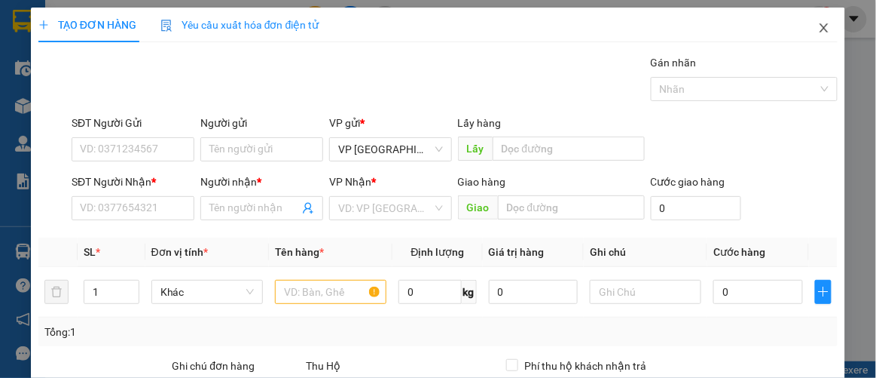
click at [818, 24] on icon "close" at bounding box center [824, 28] width 12 height 12
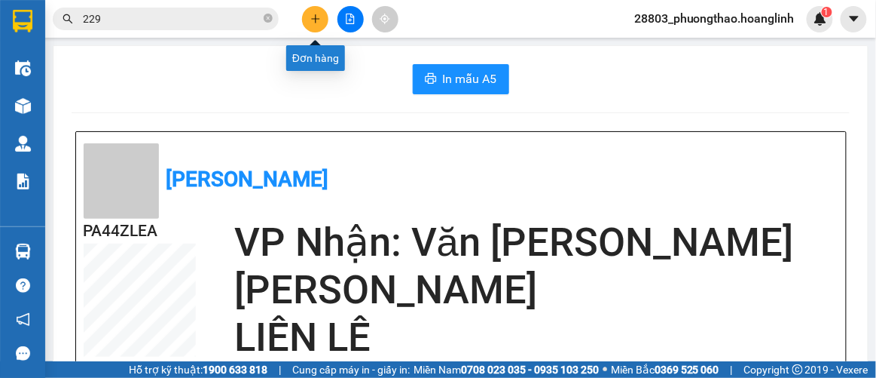
click at [311, 18] on icon "plus" at bounding box center [315, 19] width 11 height 11
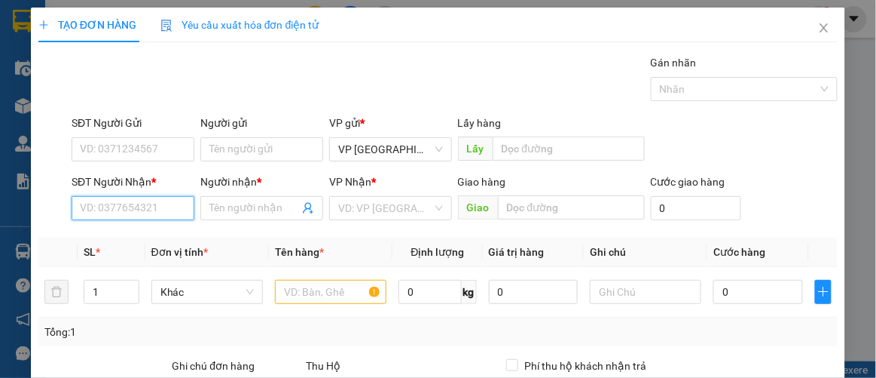
click at [153, 212] on input "SĐT Người Nhận *" at bounding box center [133, 208] width 123 height 24
click at [142, 231] on div "0386003589 - A QUẢ" at bounding box center [131, 236] width 103 height 17
type input "0386003589"
type input "A QUẢ"
type input "100.000"
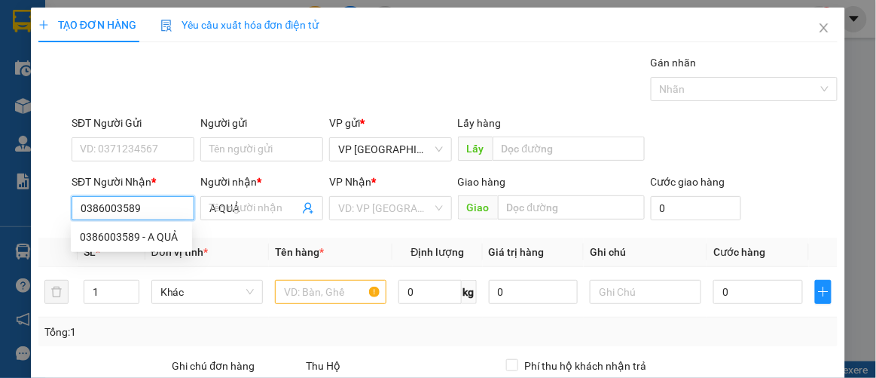
type input "100.000"
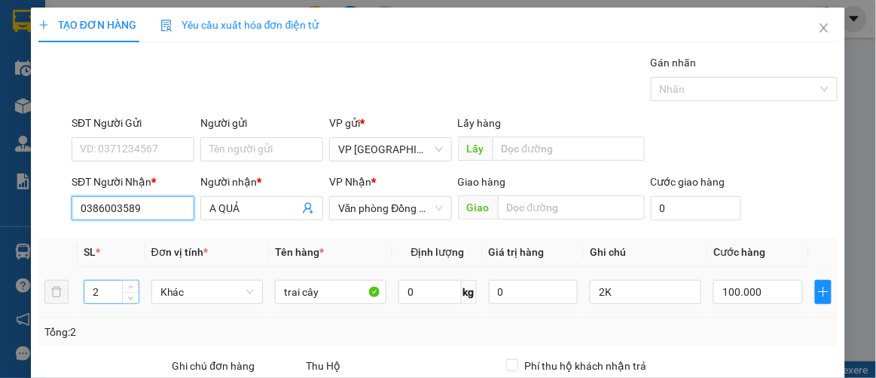
type input "0386003589"
click at [106, 289] on input "2" at bounding box center [111, 291] width 54 height 23
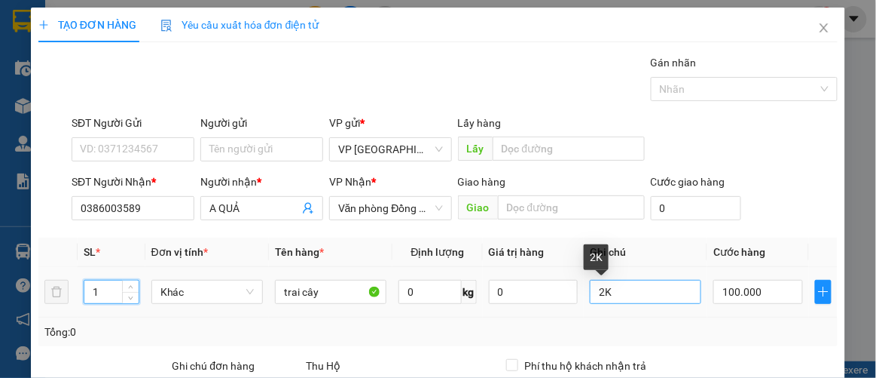
type input "1"
click at [623, 293] on input "2K" at bounding box center [646, 292] width 112 height 24
type input "2"
type input "1k"
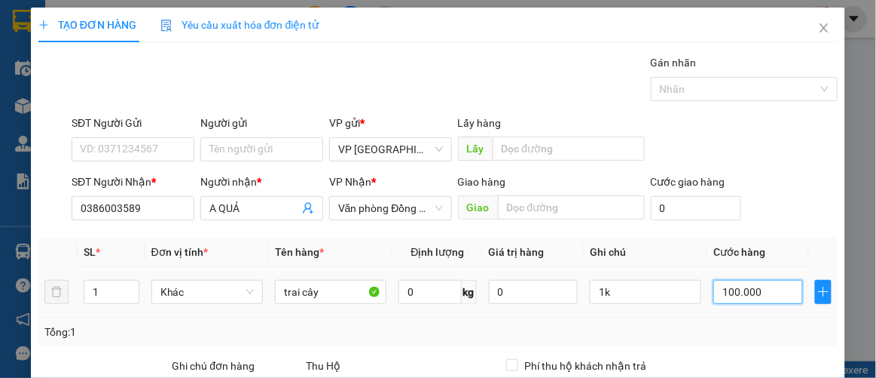
click at [761, 296] on input "100.000" at bounding box center [758, 292] width 89 height 24
type input "00.005"
type input "5"
type input "0.000.050"
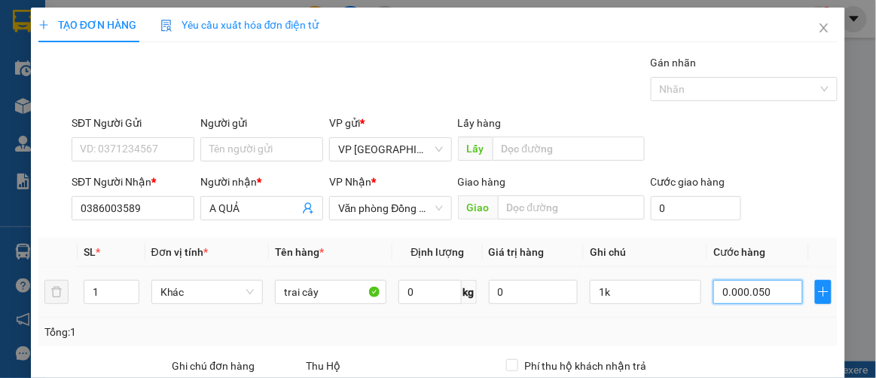
type input "50"
type input "00.000.050"
type input "50.000"
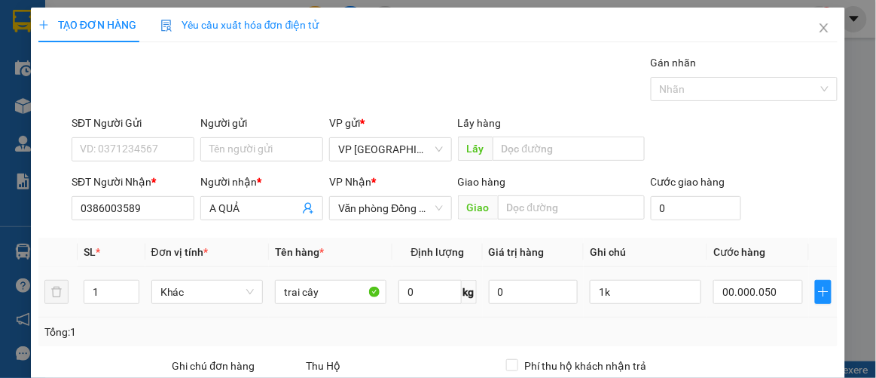
type input "50.000"
click at [763, 310] on td "50.000" at bounding box center [758, 292] width 101 height 50
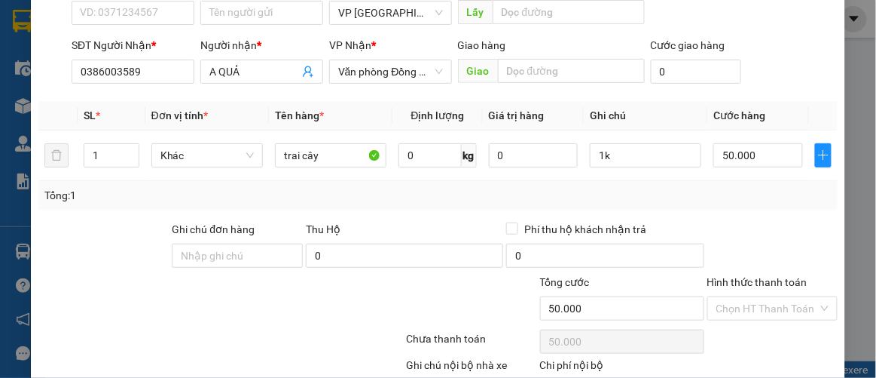
scroll to position [223, 0]
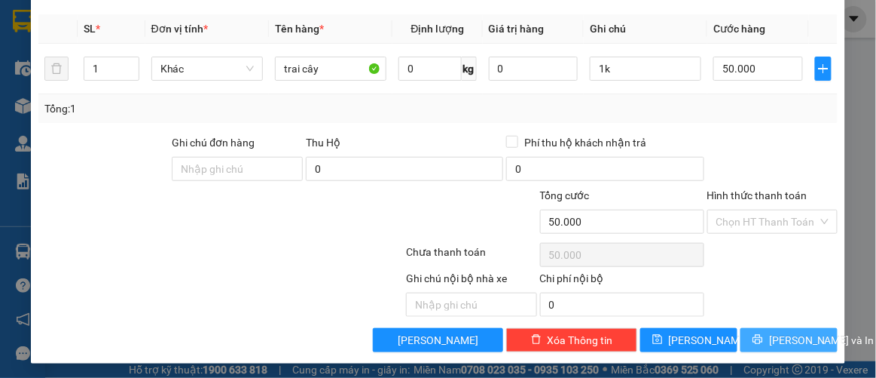
click at [764, 335] on button "[PERSON_NAME] và In" at bounding box center [789, 340] width 97 height 24
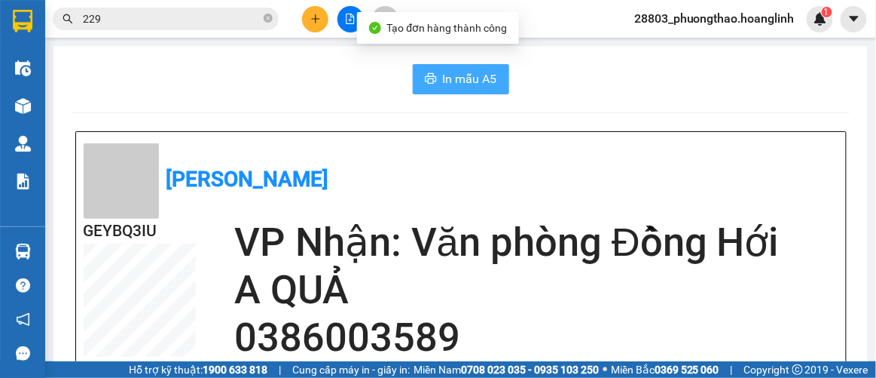
click at [472, 80] on span "In mẫu A5" at bounding box center [470, 78] width 54 height 19
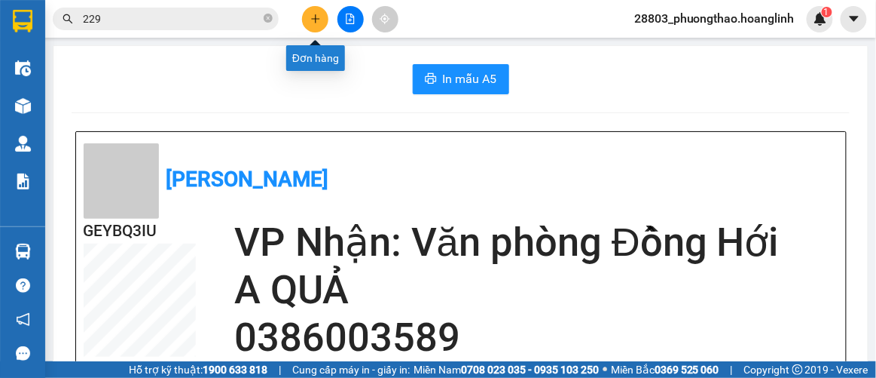
click at [325, 11] on button at bounding box center [315, 19] width 26 height 26
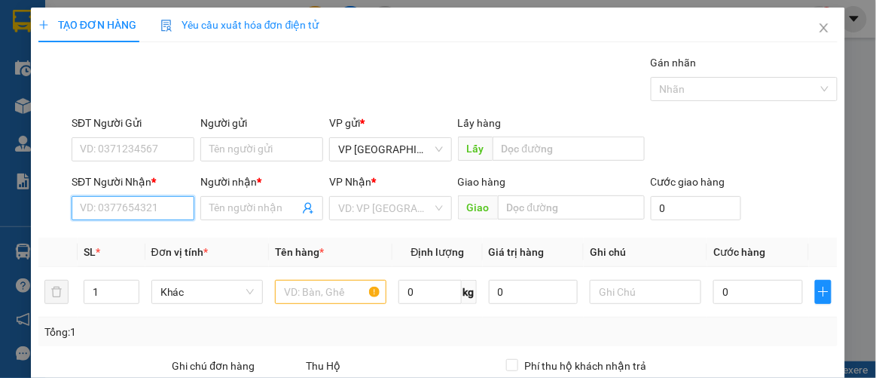
click at [140, 206] on input "SĐT Người Nhận *" at bounding box center [133, 208] width 123 height 24
click at [136, 239] on div "0963237593 - a" at bounding box center [131, 236] width 103 height 17
type input "0963237593"
type input "a"
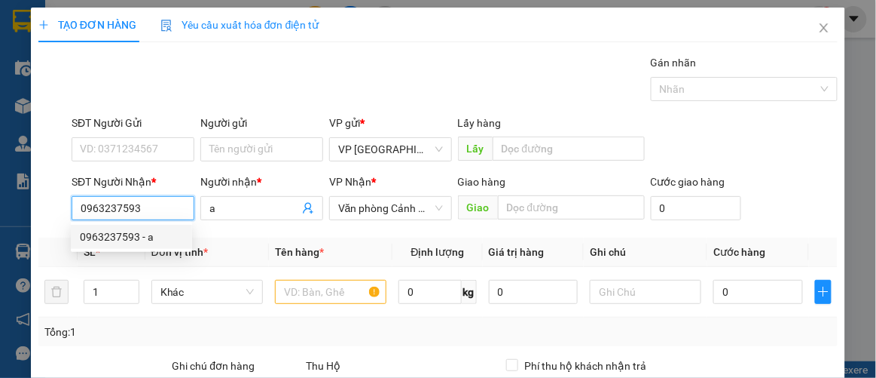
type input "50.000"
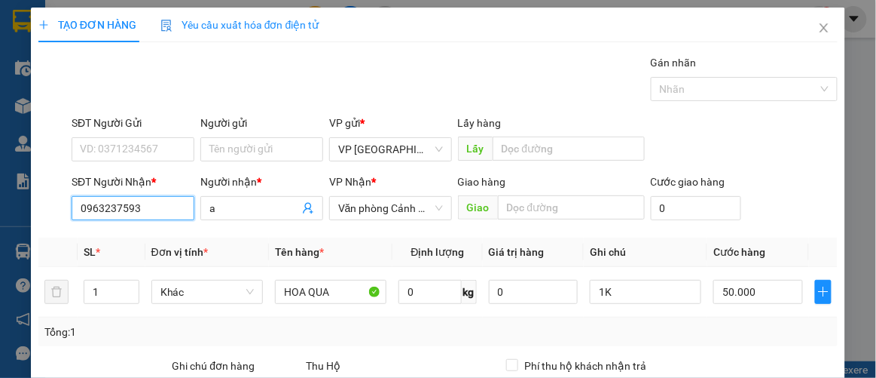
scroll to position [205, 0]
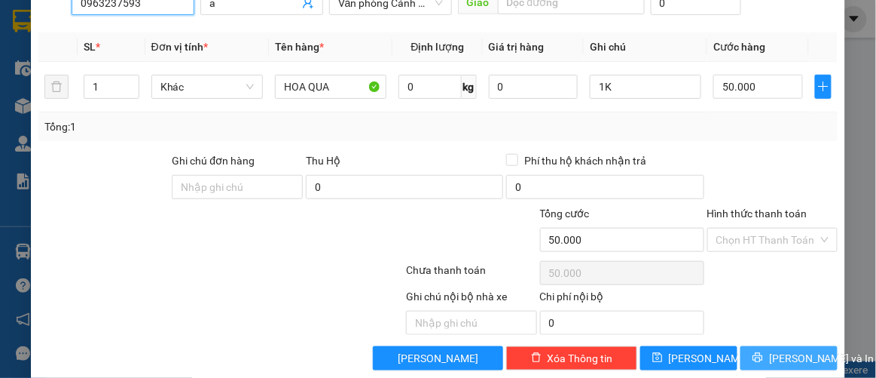
type input "0963237593"
click at [778, 359] on span "[PERSON_NAME] và In" at bounding box center [821, 358] width 105 height 17
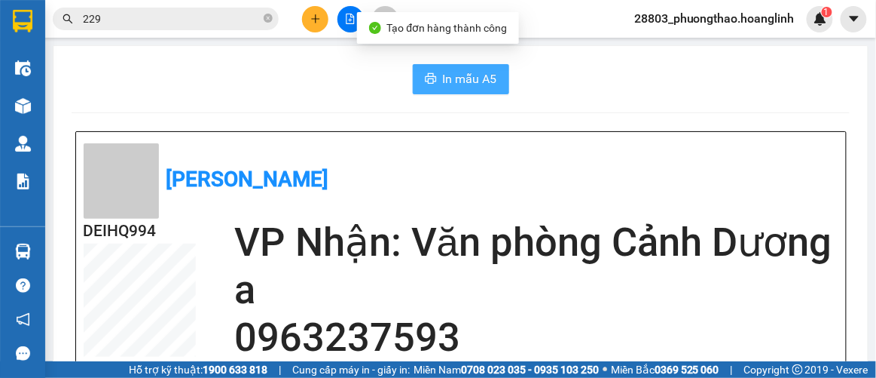
click at [468, 75] on span "In mẫu A5" at bounding box center [470, 78] width 54 height 19
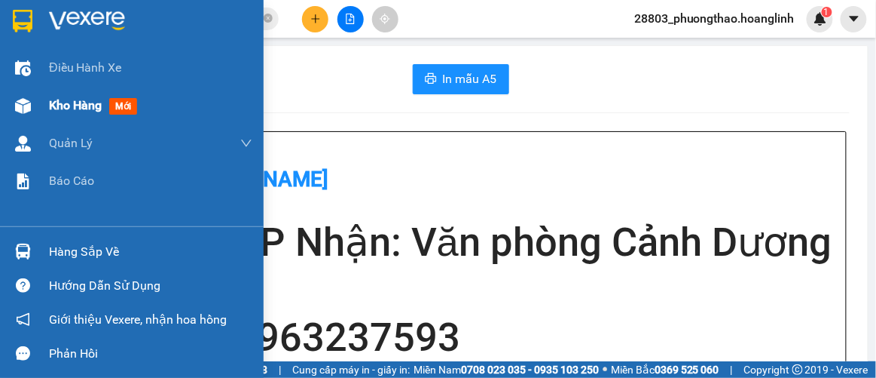
click at [70, 107] on span "Kho hàng" at bounding box center [75, 105] width 53 height 14
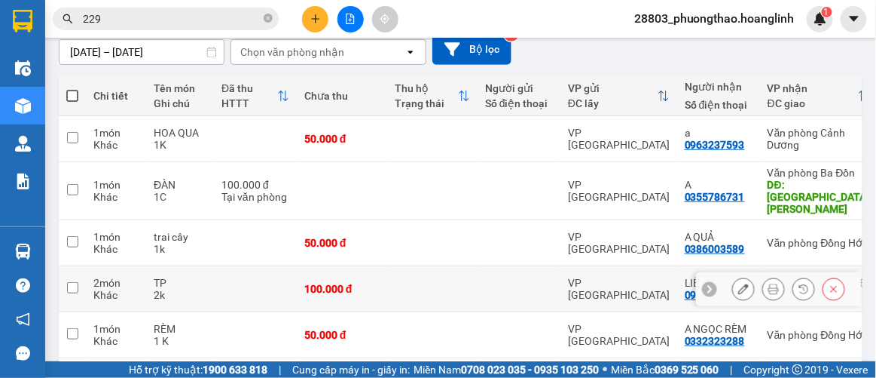
scroll to position [173, 0]
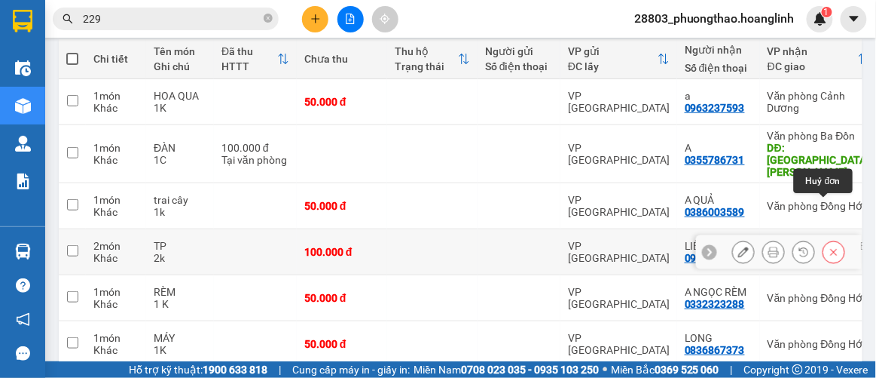
click at [829, 246] on icon at bounding box center [834, 251] width 11 height 11
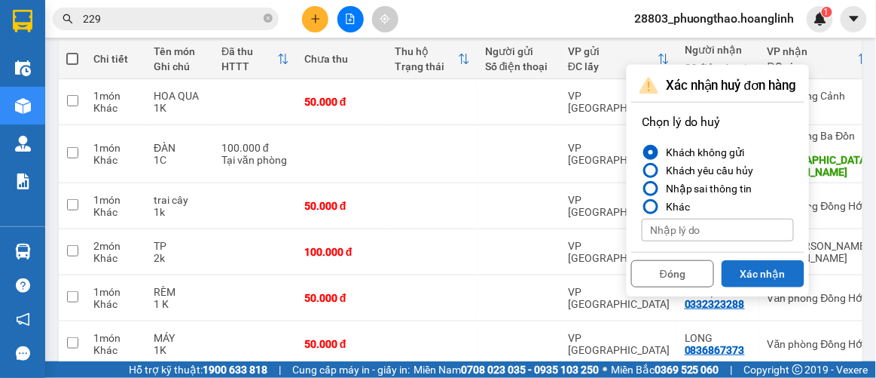
click at [772, 273] on button "Xác nhận" at bounding box center [763, 273] width 83 height 27
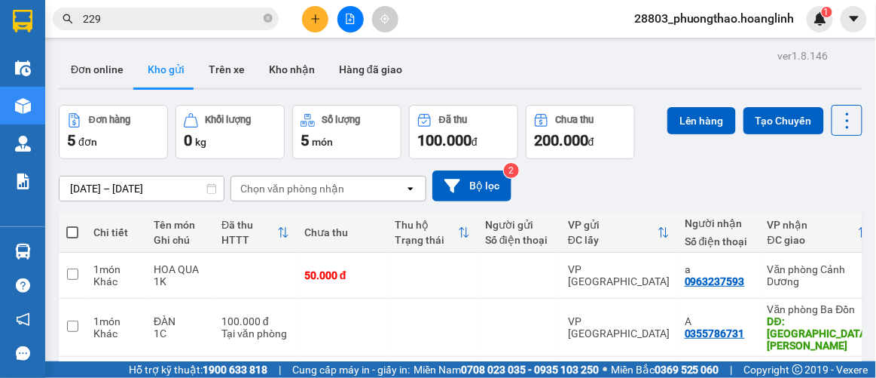
scroll to position [139, 0]
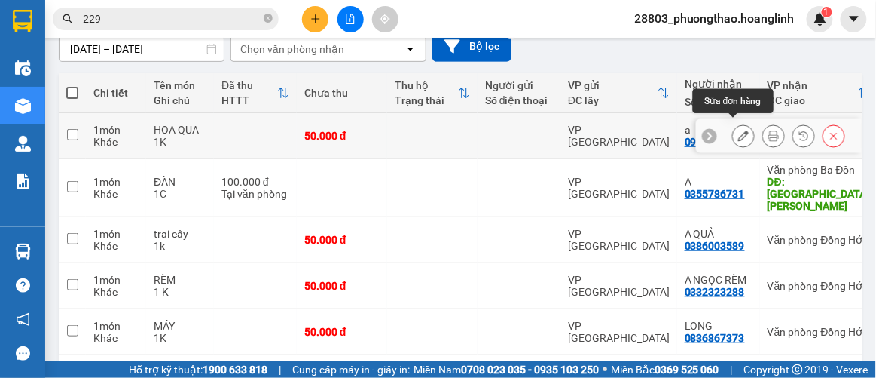
click at [738, 130] on icon at bounding box center [743, 135] width 11 height 11
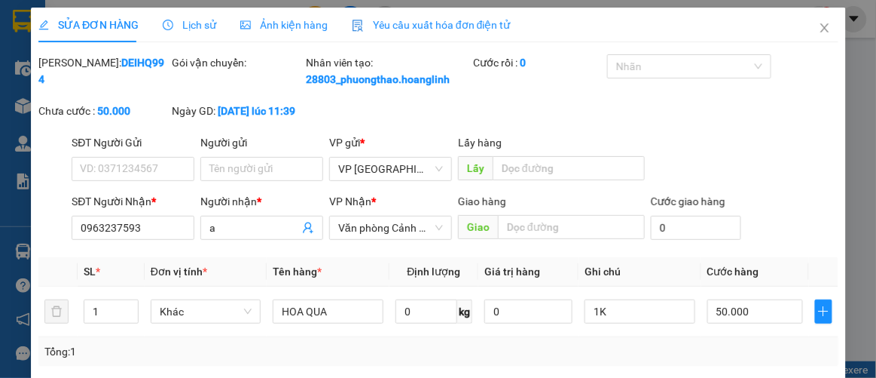
type input "0963237593"
type input "a"
type input "0"
type input "50.000"
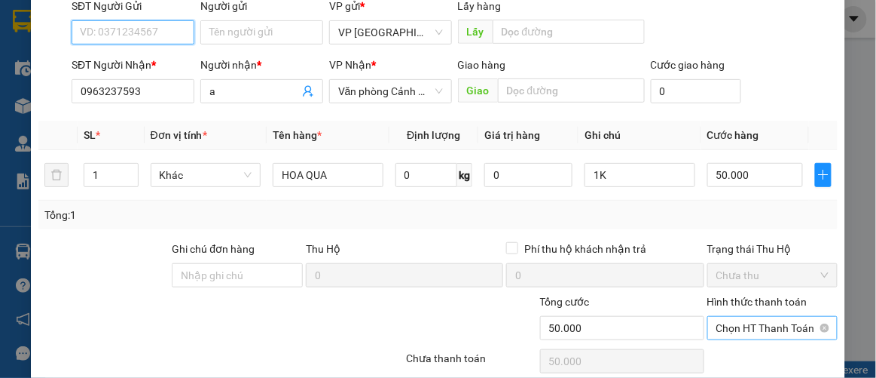
scroll to position [261, 0]
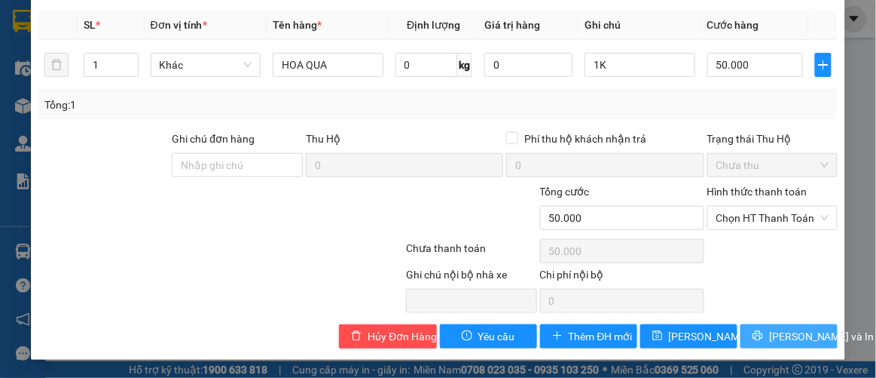
click at [780, 335] on span "[PERSON_NAME] và In" at bounding box center [821, 336] width 105 height 17
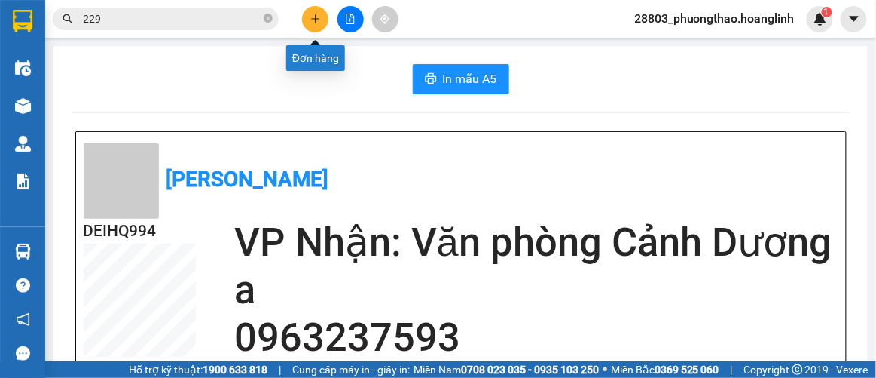
click at [314, 21] on icon "plus" at bounding box center [315, 19] width 11 height 11
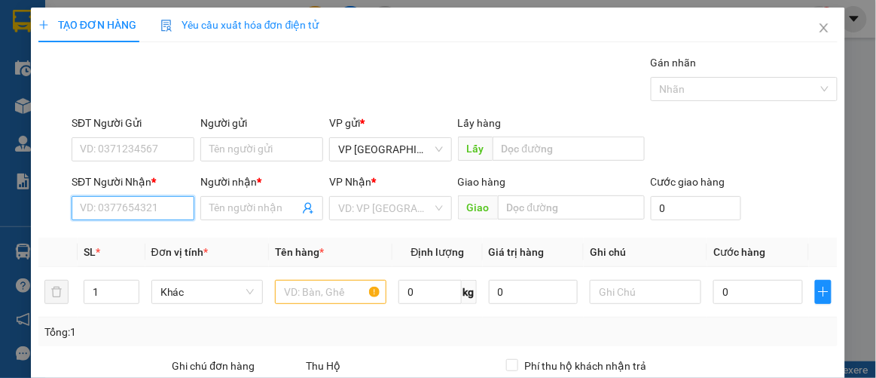
click at [177, 216] on input "SĐT Người Nhận *" at bounding box center [133, 208] width 123 height 24
click at [818, 30] on icon "close" at bounding box center [824, 28] width 12 height 12
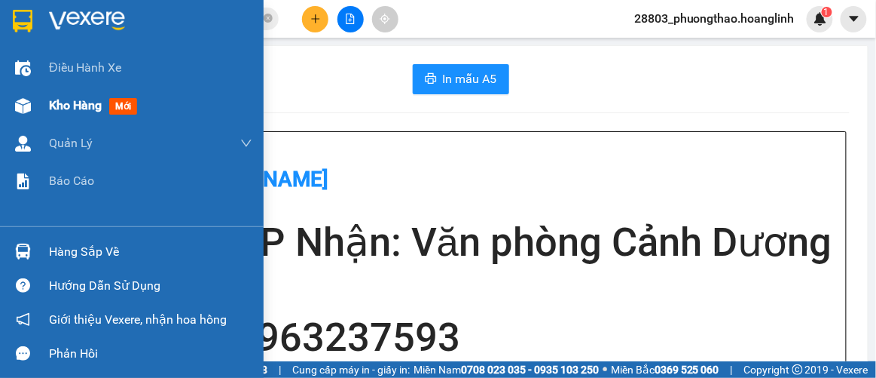
click at [76, 107] on span "Kho hàng" at bounding box center [75, 105] width 53 height 14
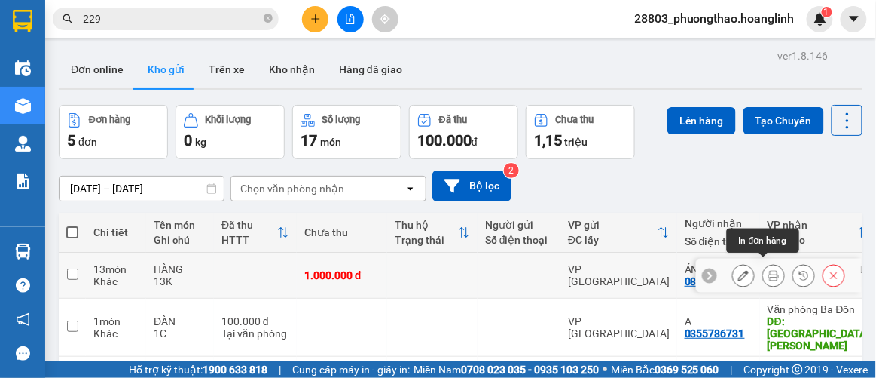
click at [763, 267] on button at bounding box center [773, 275] width 21 height 26
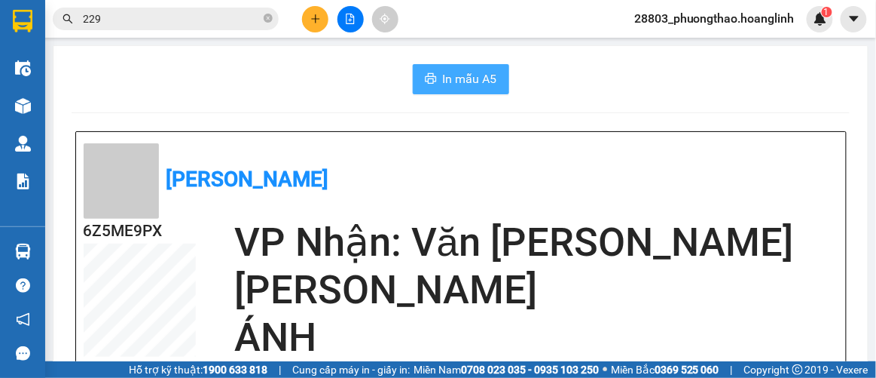
click at [475, 90] on button "In mẫu A5" at bounding box center [461, 79] width 96 height 30
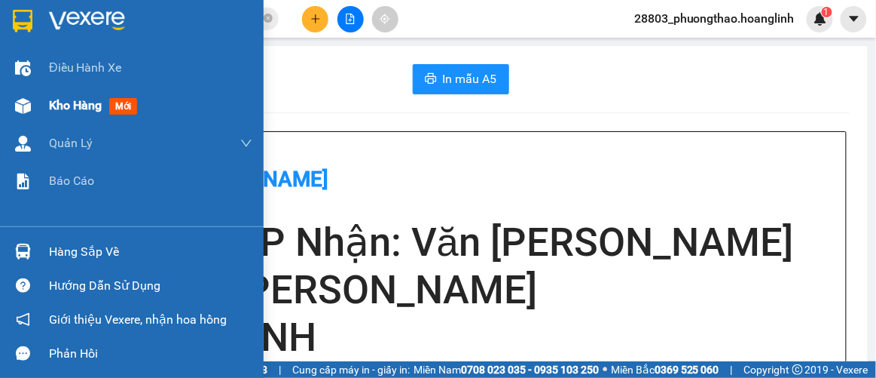
click at [78, 114] on div "Kho hàng mới" at bounding box center [96, 105] width 94 height 19
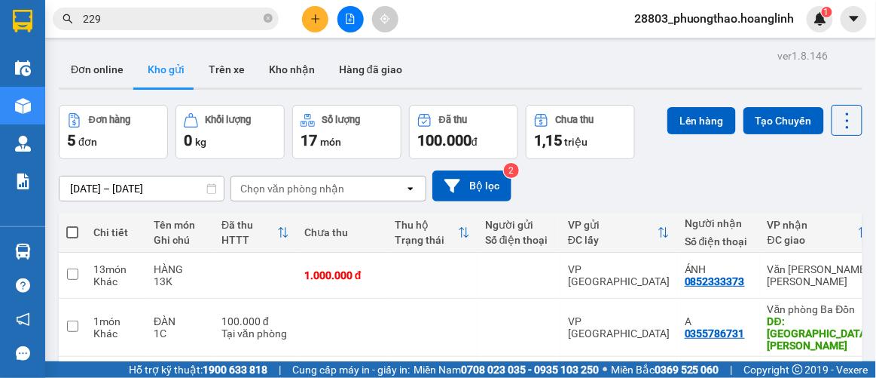
click at [313, 191] on div "Chọn văn phòng nhận" at bounding box center [292, 188] width 104 height 15
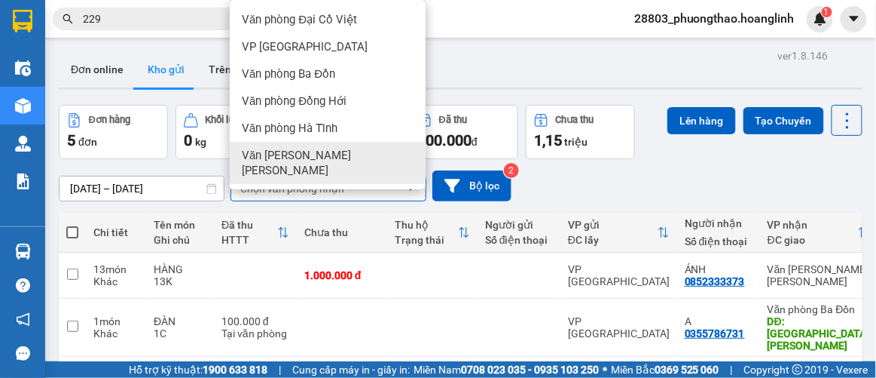
scroll to position [68, 0]
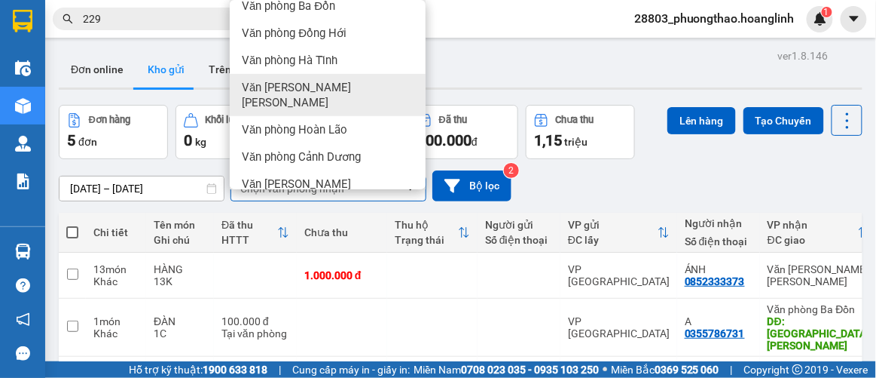
click at [321, 84] on span "Văn [PERSON_NAME] [PERSON_NAME]" at bounding box center [331, 95] width 178 height 30
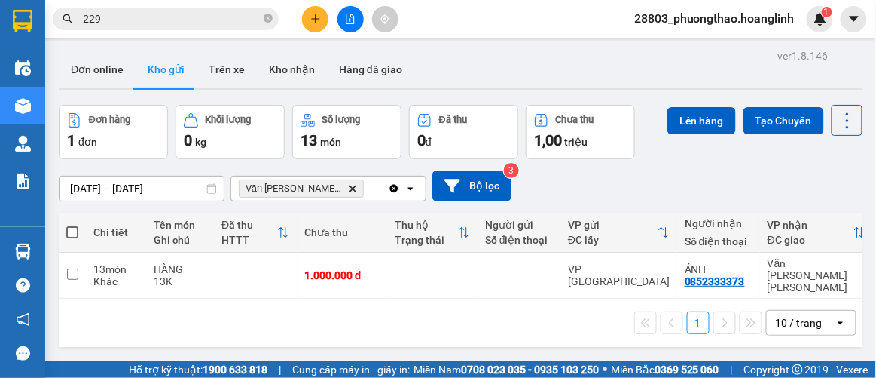
click at [72, 226] on span at bounding box center [72, 232] width 12 height 12
click at [72, 225] on input "checkbox" at bounding box center [72, 225] width 0 height 0
checkbox input "true"
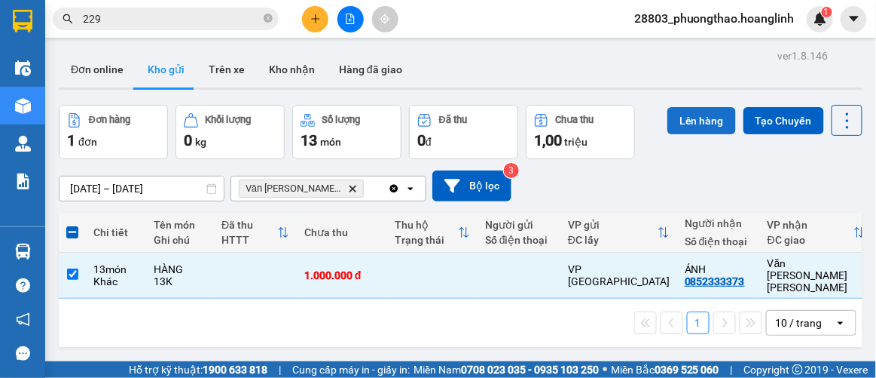
click at [691, 126] on button "Lên hàng" at bounding box center [702, 120] width 69 height 27
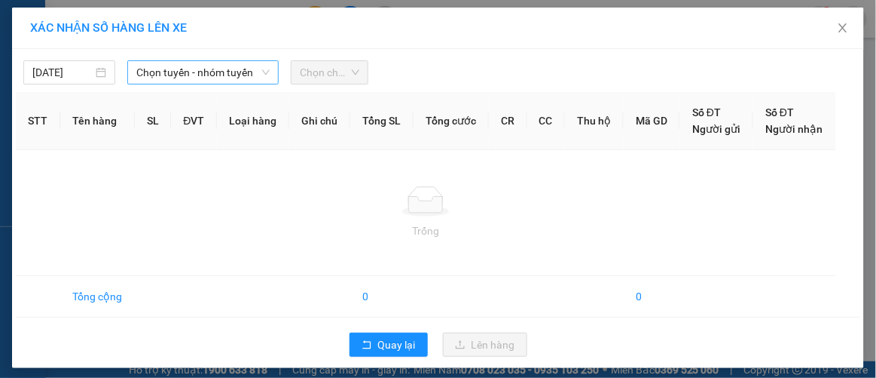
click at [199, 77] on span "Chọn tuyến - nhóm tuyến" at bounding box center [202, 72] width 133 height 23
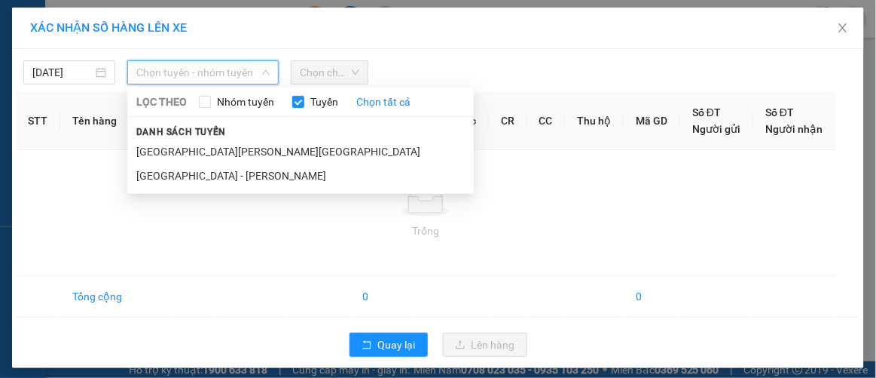
click at [190, 176] on li "[GEOGRAPHIC_DATA] - [PERSON_NAME]" at bounding box center [300, 176] width 347 height 24
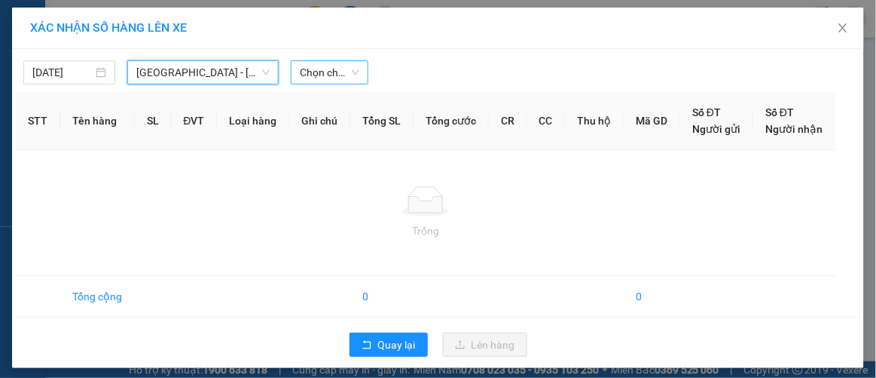
click at [329, 69] on span "Chọn chuyến" at bounding box center [329, 72] width 59 height 23
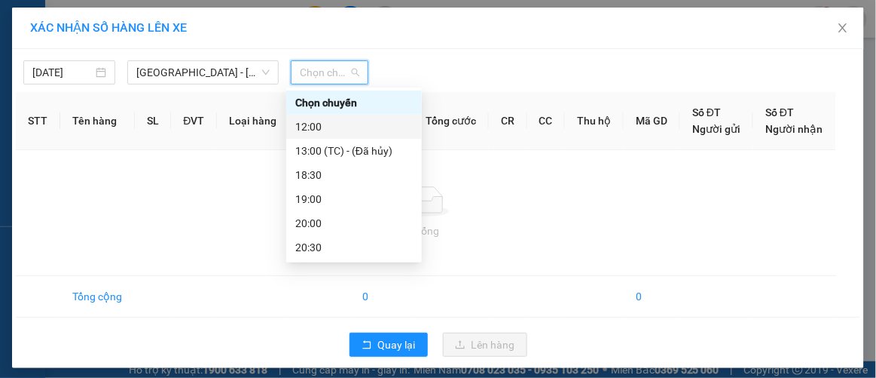
click at [307, 127] on div "12:00" at bounding box center [354, 126] width 118 height 17
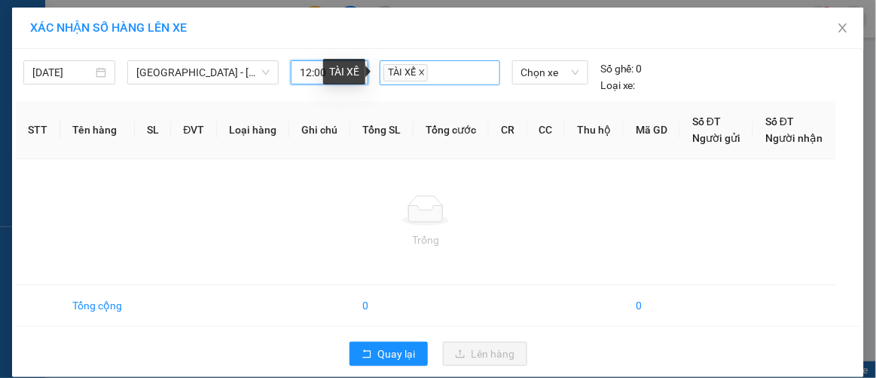
click at [419, 72] on icon "close" at bounding box center [421, 72] width 5 height 5
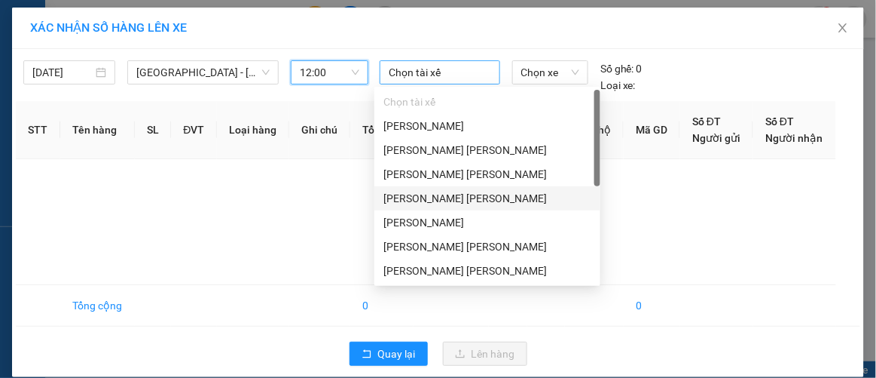
click at [650, 237] on div "Trống" at bounding box center [426, 239] width 796 height 17
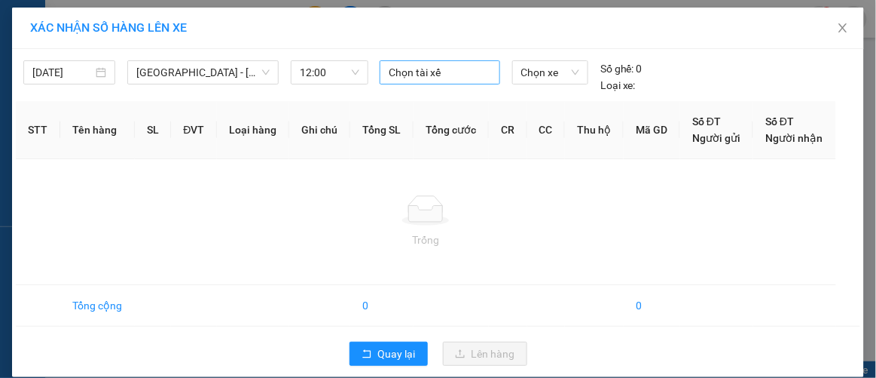
scroll to position [16, 0]
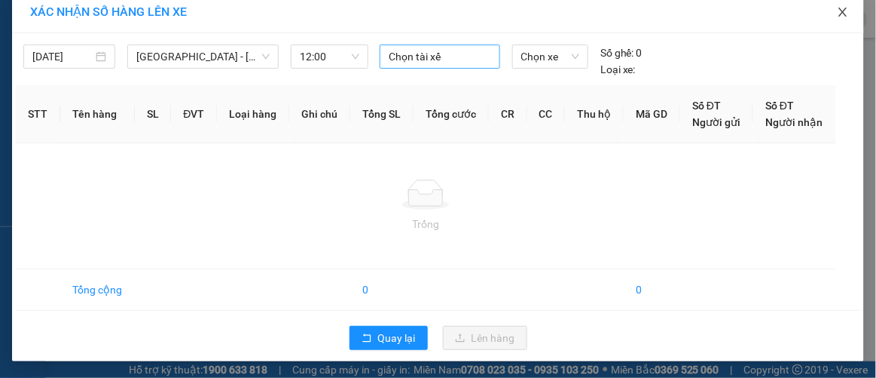
click at [842, 13] on icon "close" at bounding box center [843, 12] width 12 height 12
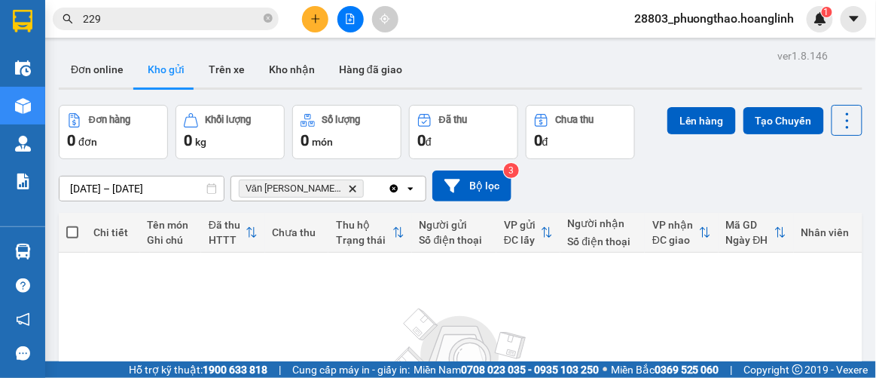
click at [130, 22] on input "229" at bounding box center [172, 19] width 178 height 17
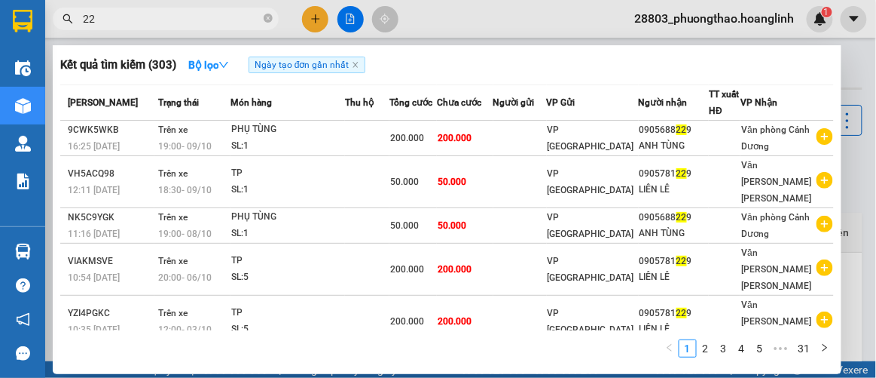
type input "2"
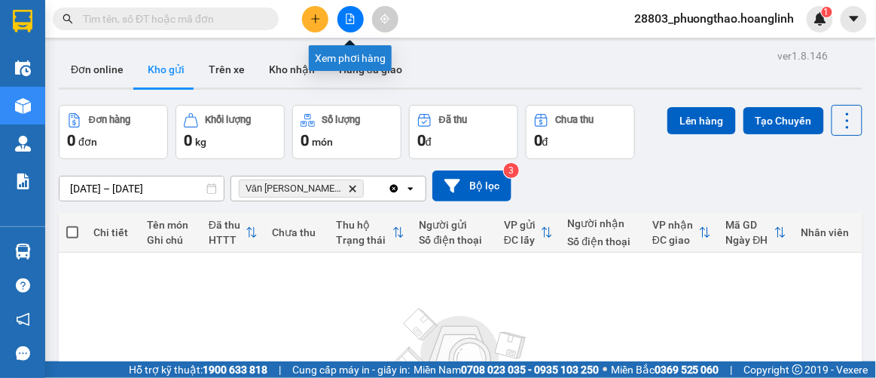
click at [350, 20] on icon "file-add" at bounding box center [351, 19] width 8 height 11
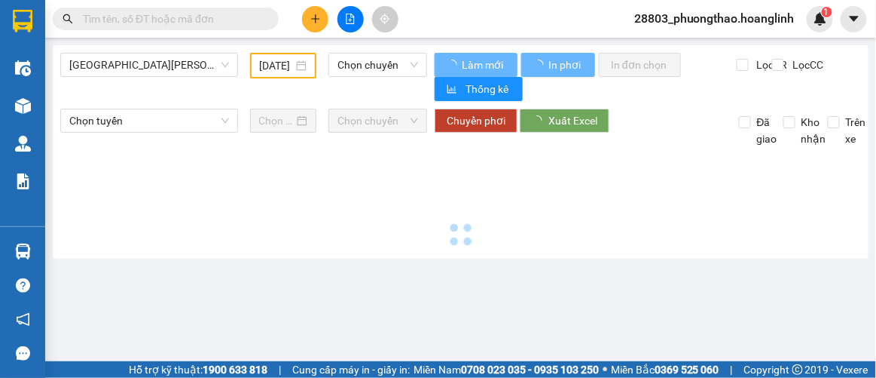
type input "[DATE]"
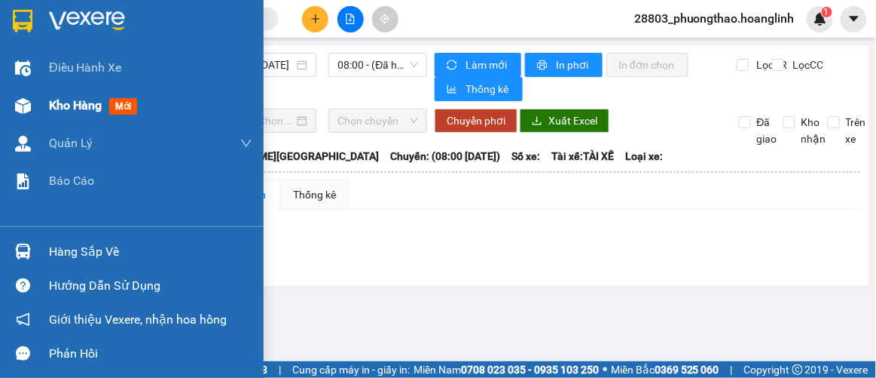
click at [55, 105] on span "Kho hàng" at bounding box center [75, 105] width 53 height 14
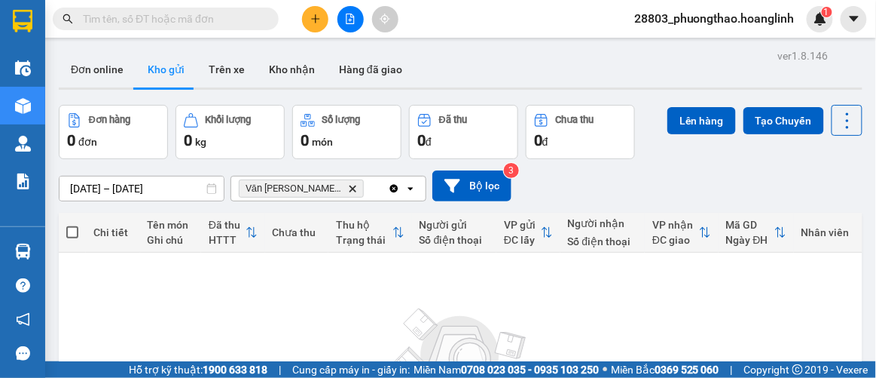
click at [348, 184] on icon "Delete" at bounding box center [352, 188] width 9 height 9
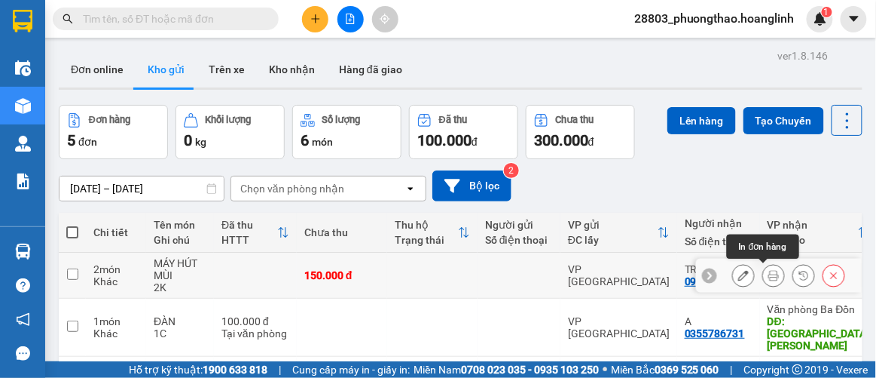
click at [769, 276] on icon at bounding box center [774, 275] width 11 height 11
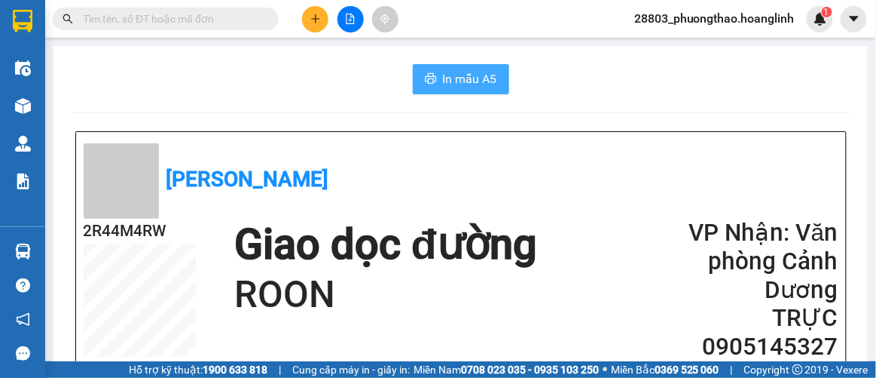
click at [455, 78] on span "In mẫu A5" at bounding box center [470, 78] width 54 height 19
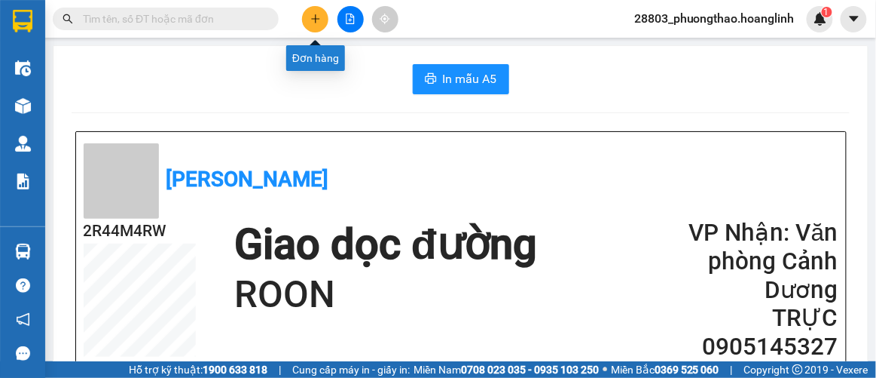
click at [309, 13] on button at bounding box center [315, 19] width 26 height 26
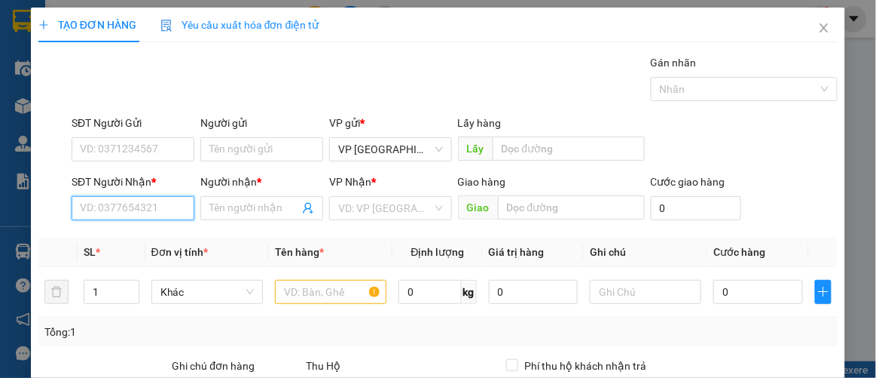
click at [141, 204] on input "SĐT Người Nhận *" at bounding box center [133, 208] width 123 height 24
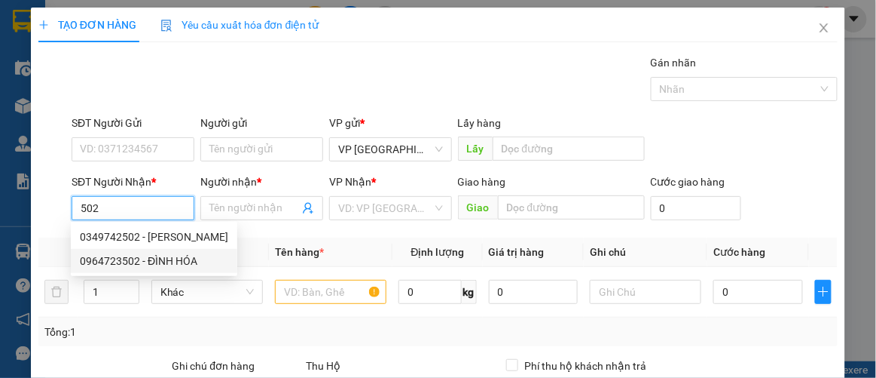
click at [144, 258] on div "0964723502 - ĐÌNH HÓA" at bounding box center [154, 260] width 148 height 17
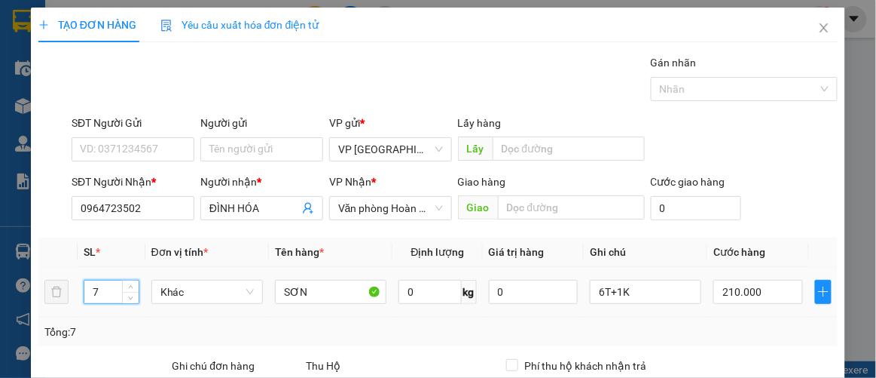
click at [114, 286] on input "7" at bounding box center [111, 291] width 54 height 23
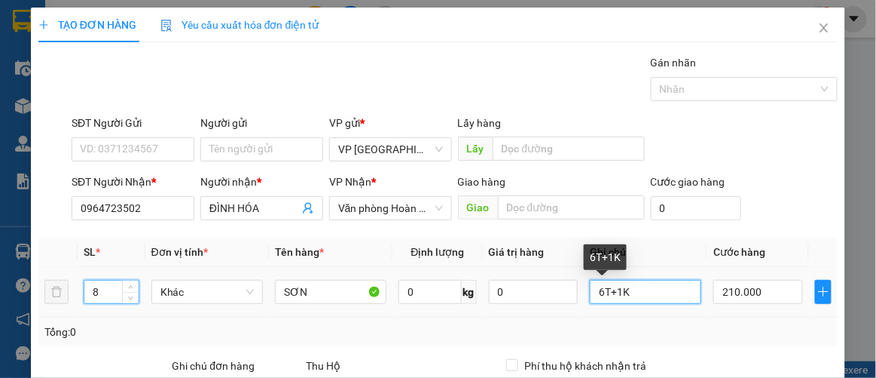
click at [647, 296] on input "6T+1K" at bounding box center [646, 292] width 112 height 24
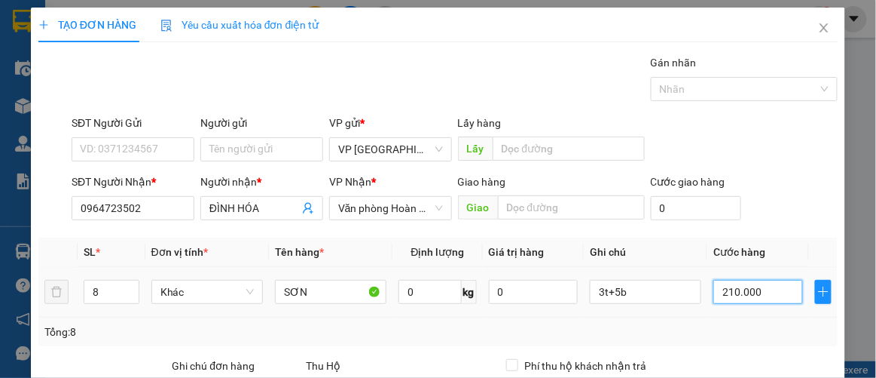
click at [772, 293] on input "210.000" at bounding box center [758, 292] width 89 height 24
click at [751, 310] on td "290.000" at bounding box center [758, 292] width 101 height 50
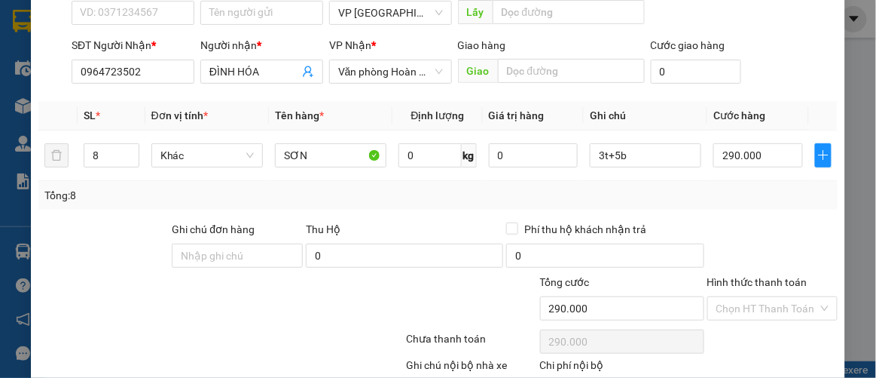
scroll to position [223, 0]
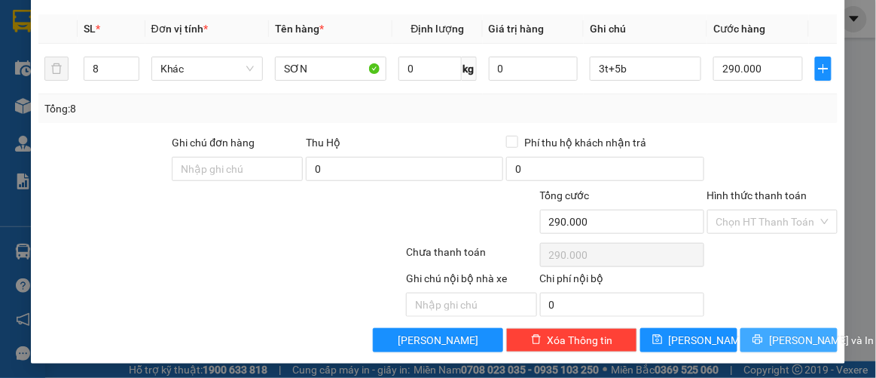
click at [761, 335] on icon "printer" at bounding box center [758, 339] width 11 height 11
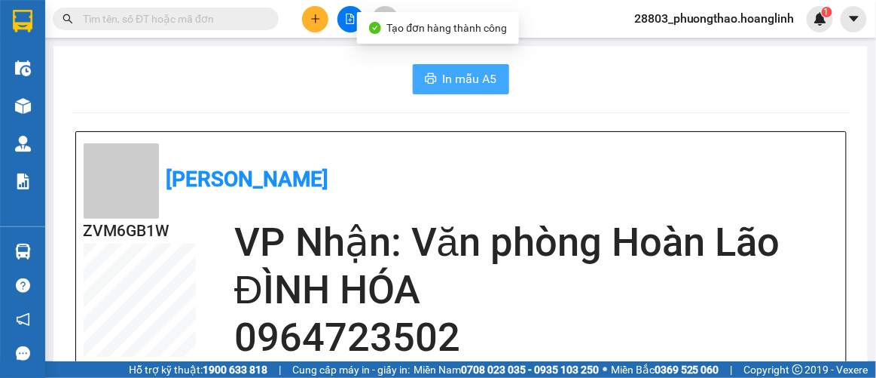
click at [487, 84] on span "In mẫu A5" at bounding box center [470, 78] width 54 height 19
